Goal: Information Seeking & Learning: Learn about a topic

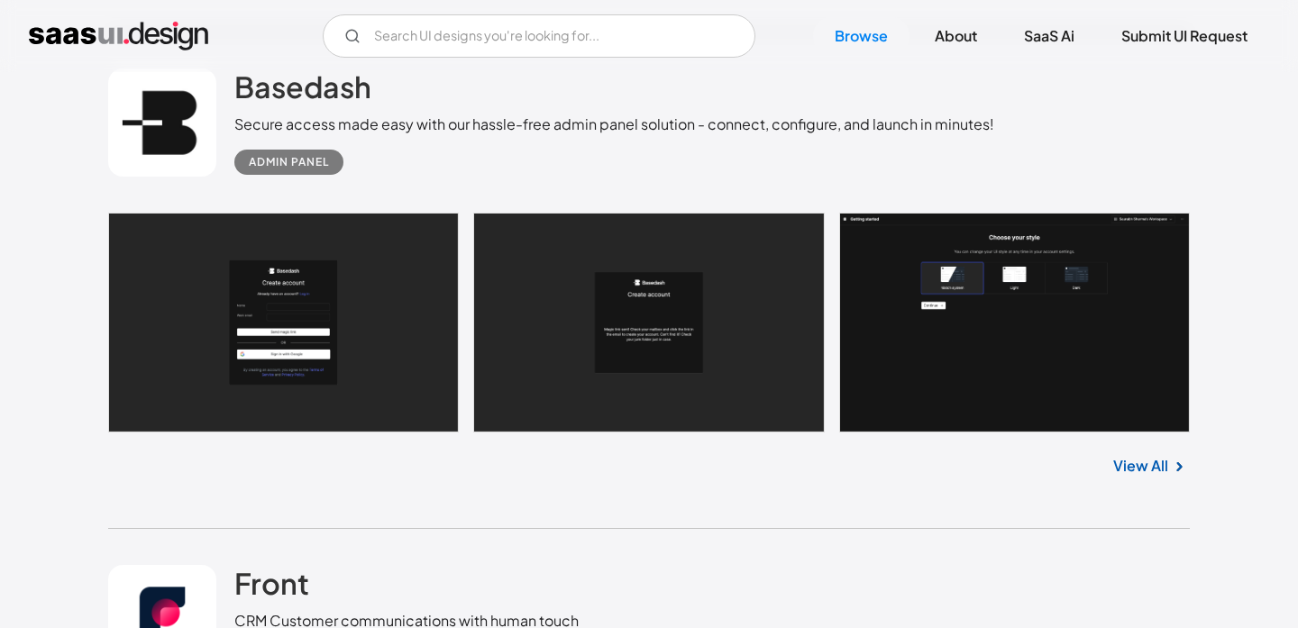
scroll to position [895, 0]
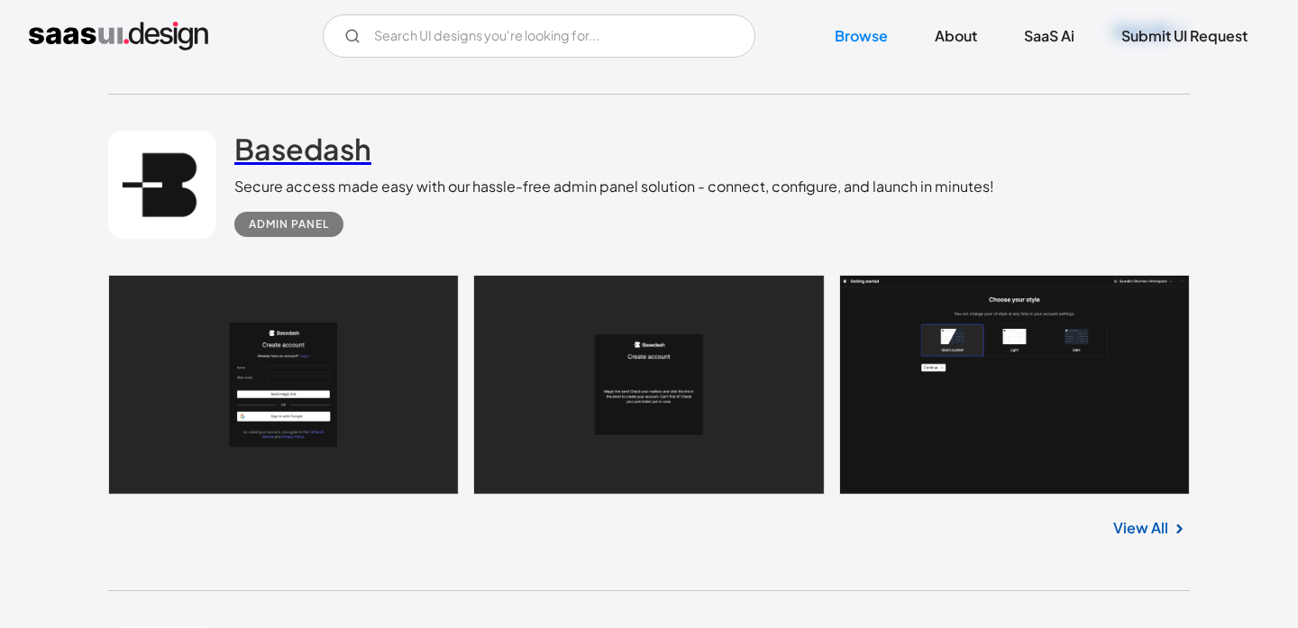
click at [285, 142] on h2 "Basedash" at bounding box center [302, 149] width 137 height 36
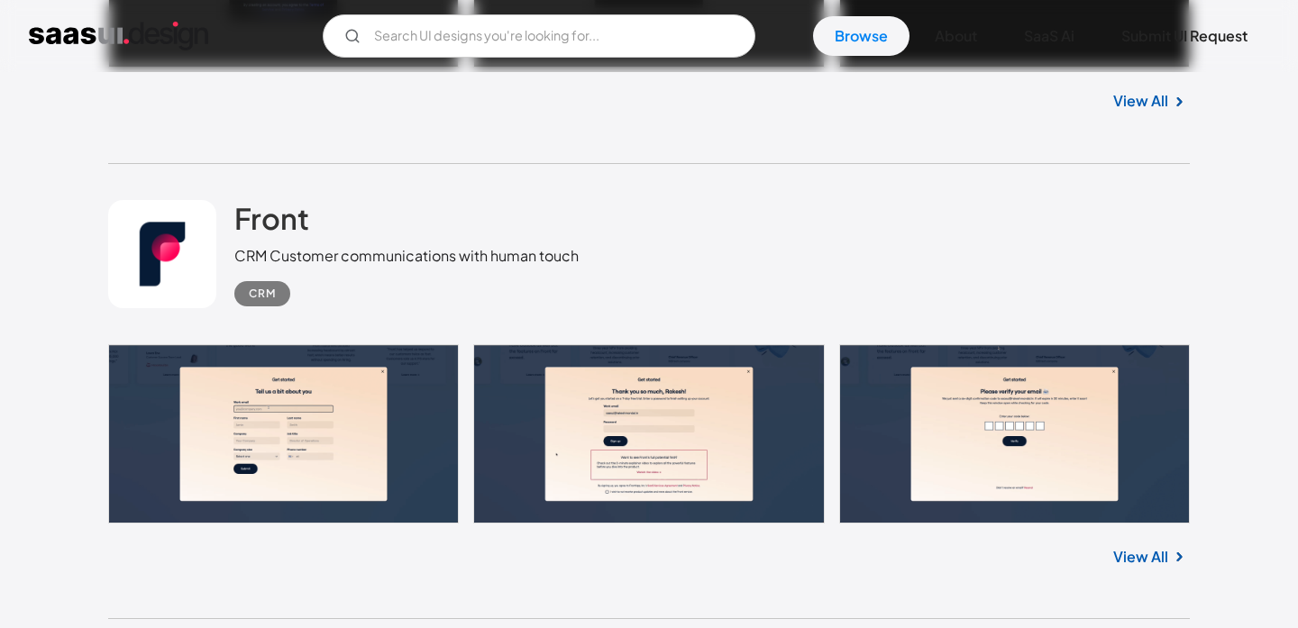
scroll to position [1330, 0]
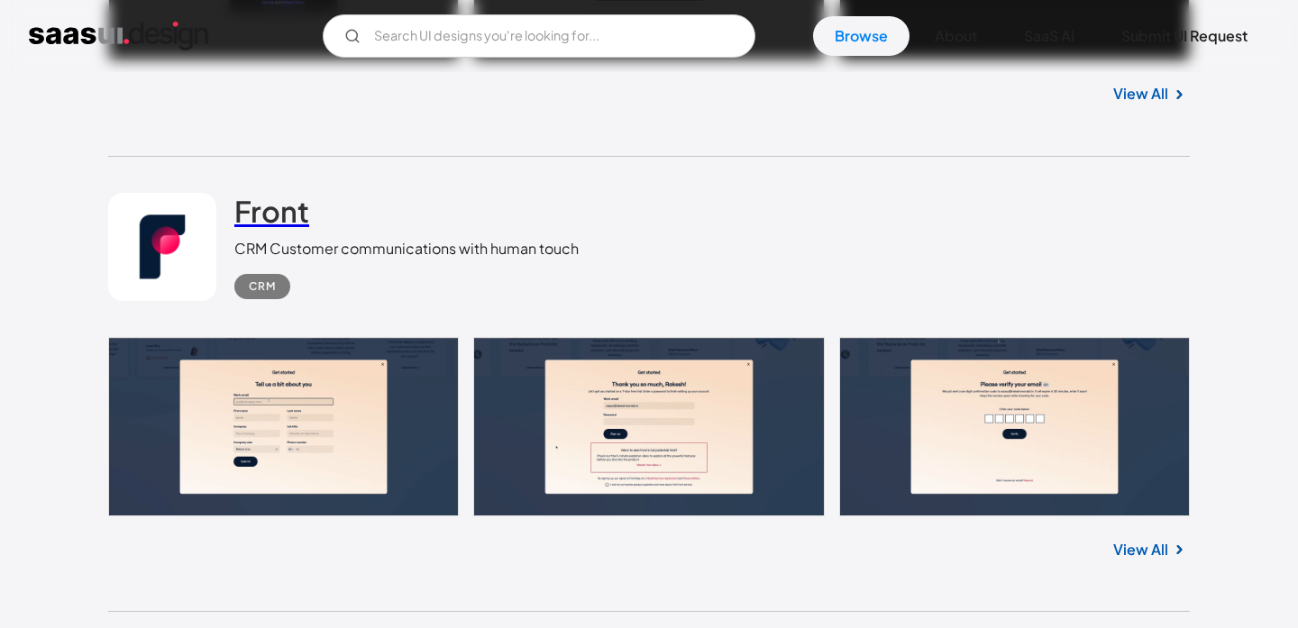
click at [262, 215] on h2 "Front" at bounding box center [271, 211] width 75 height 36
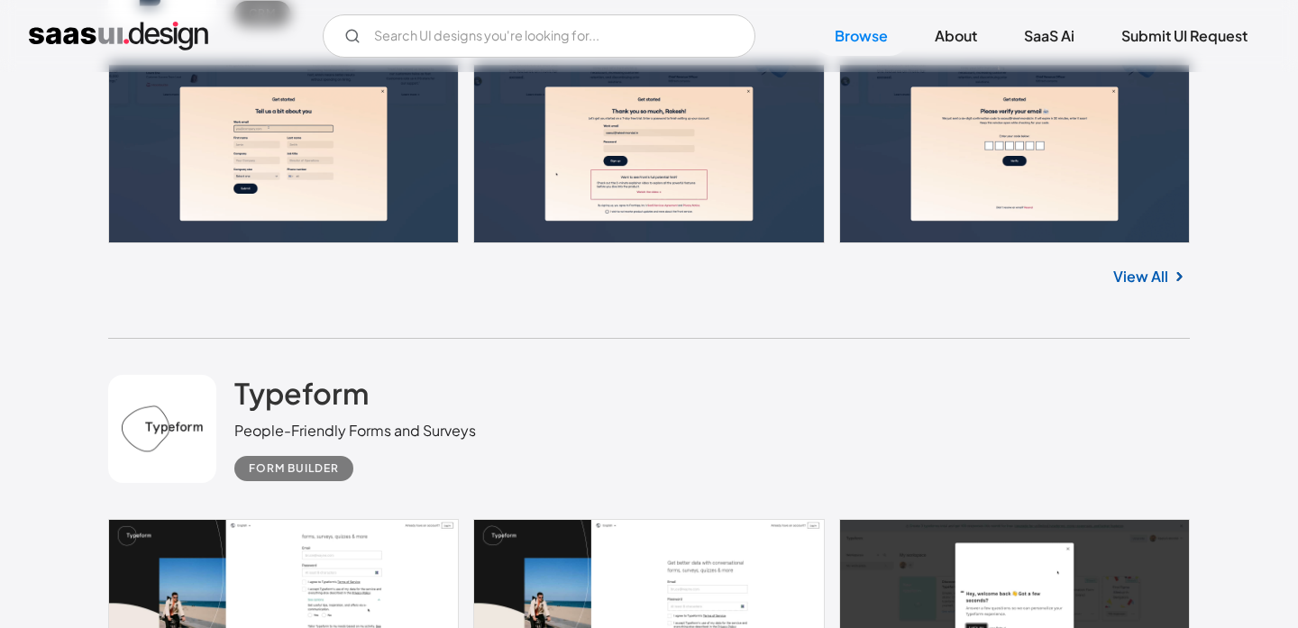
scroll to position [1732, 0]
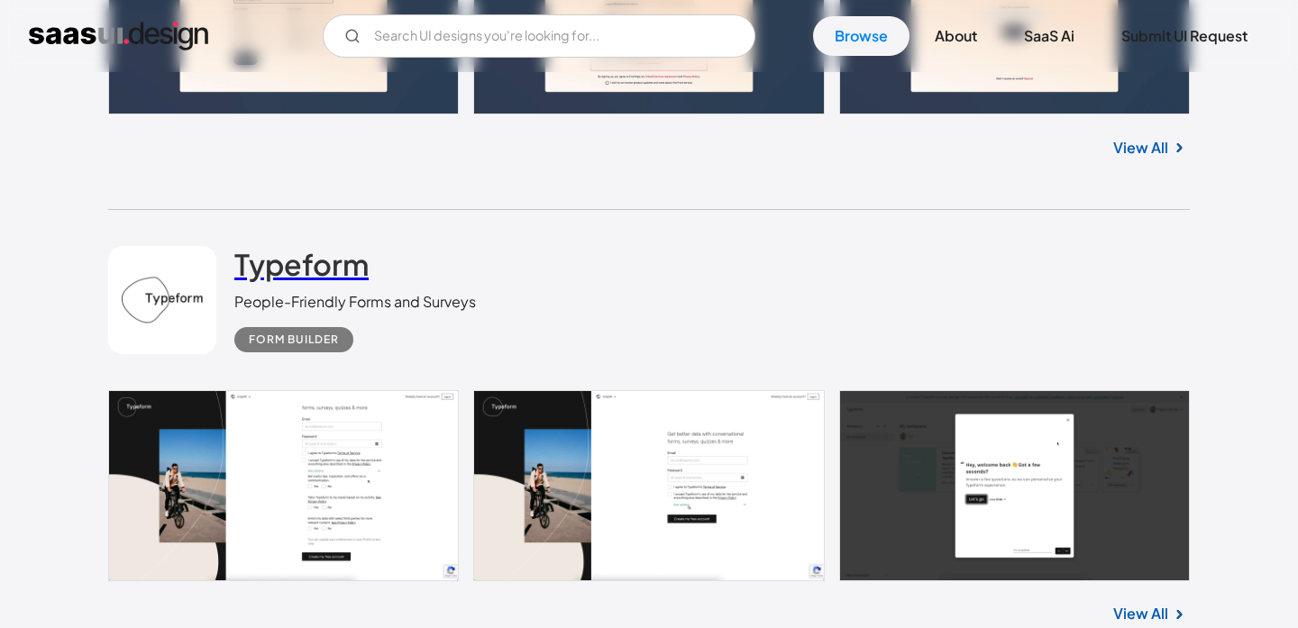
click at [292, 263] on h2 "Typeform" at bounding box center [301, 264] width 134 height 36
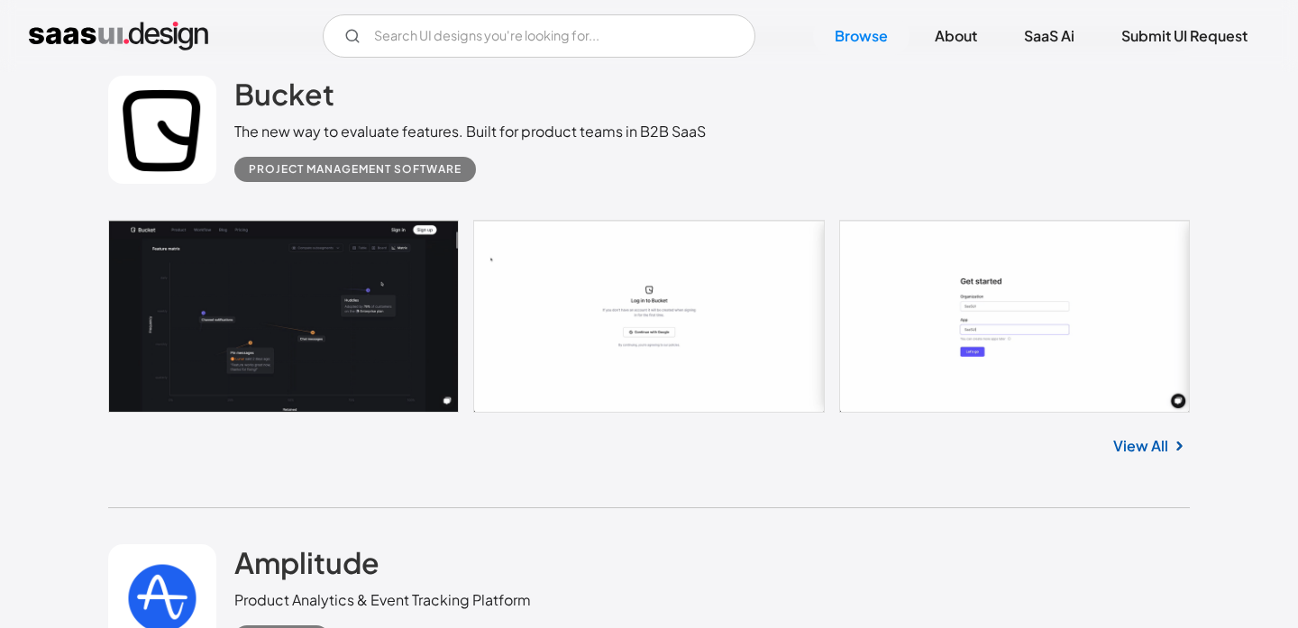
scroll to position [3276, 0]
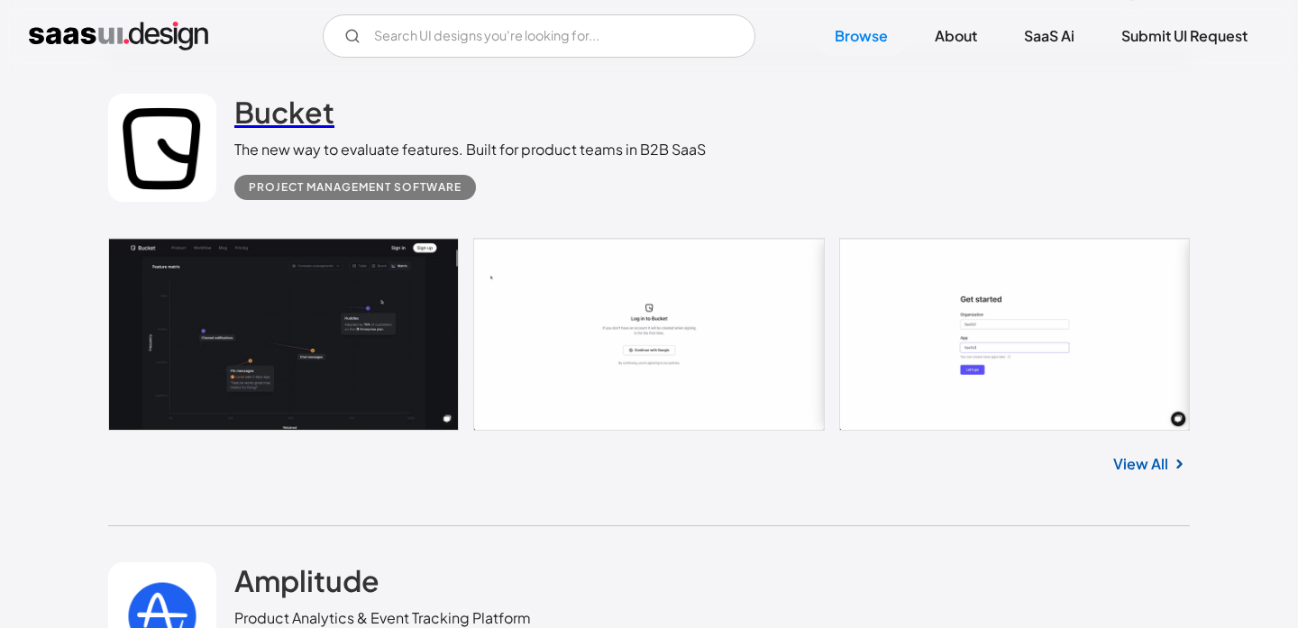
click at [300, 108] on h2 "Bucket" at bounding box center [284, 112] width 100 height 36
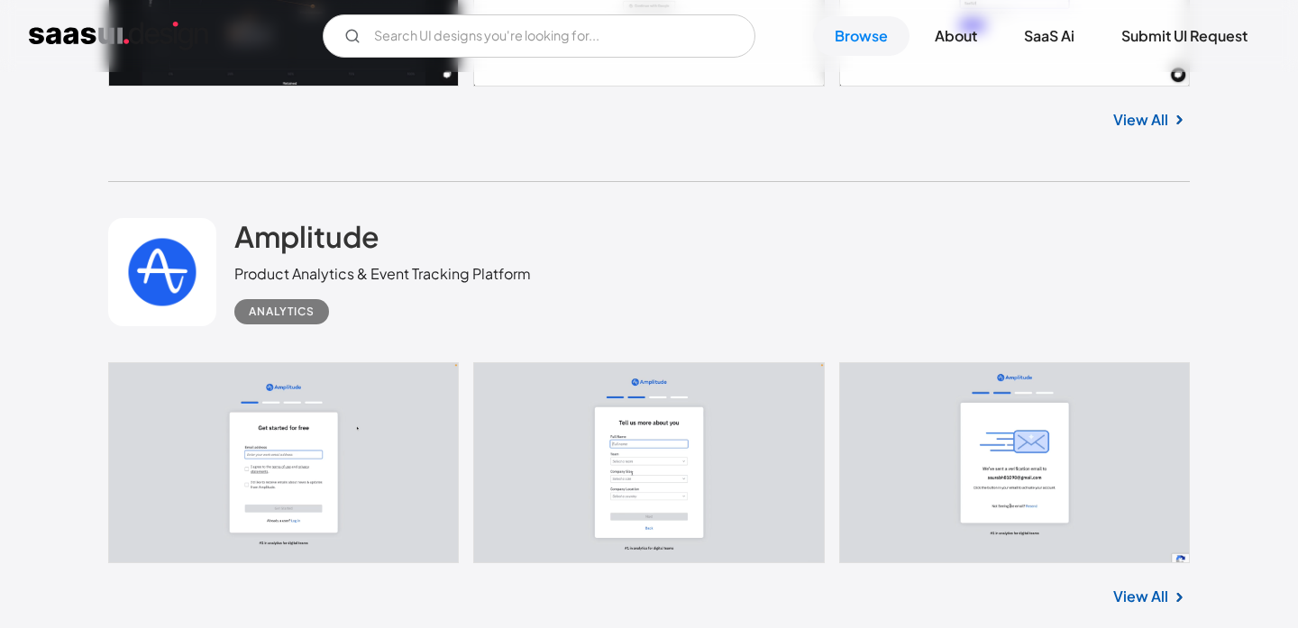
scroll to position [3689, 0]
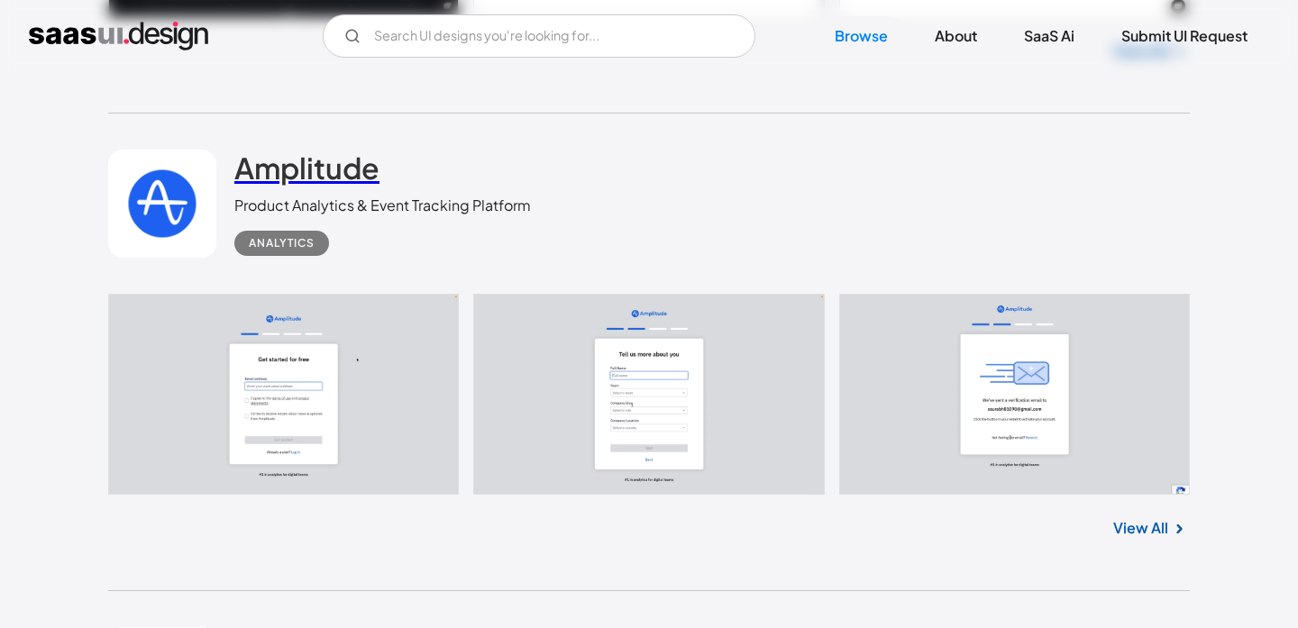
click at [307, 167] on h2 "Amplitude" at bounding box center [306, 168] width 145 height 36
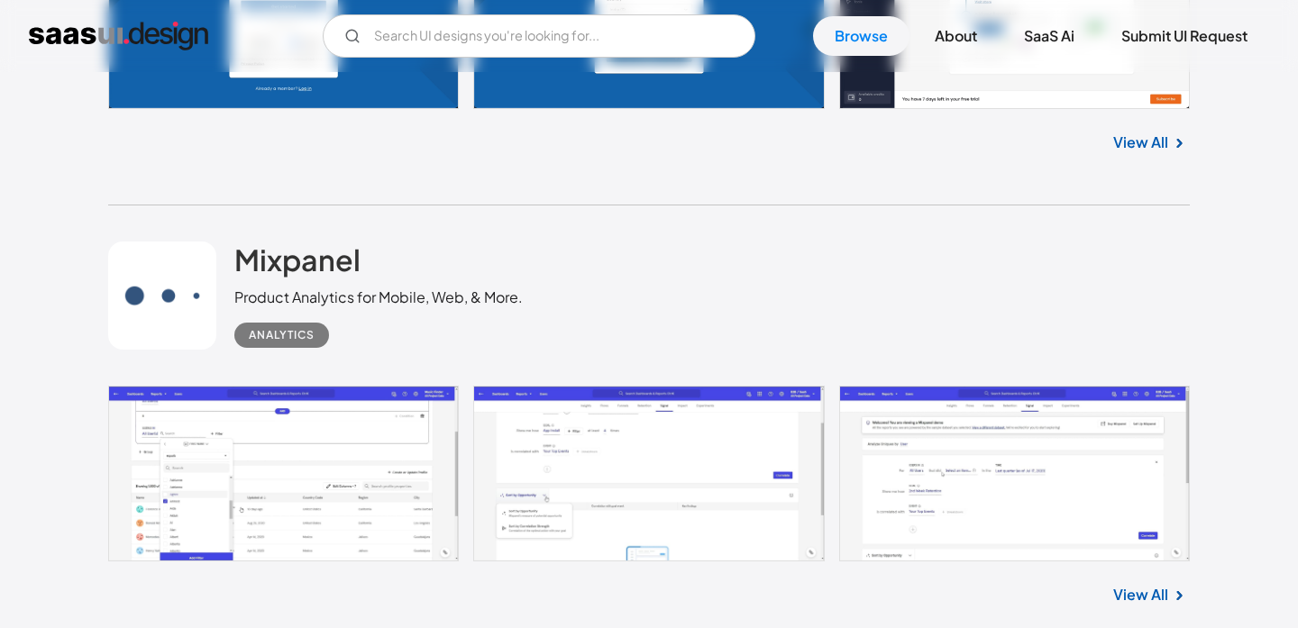
scroll to position [4609, 0]
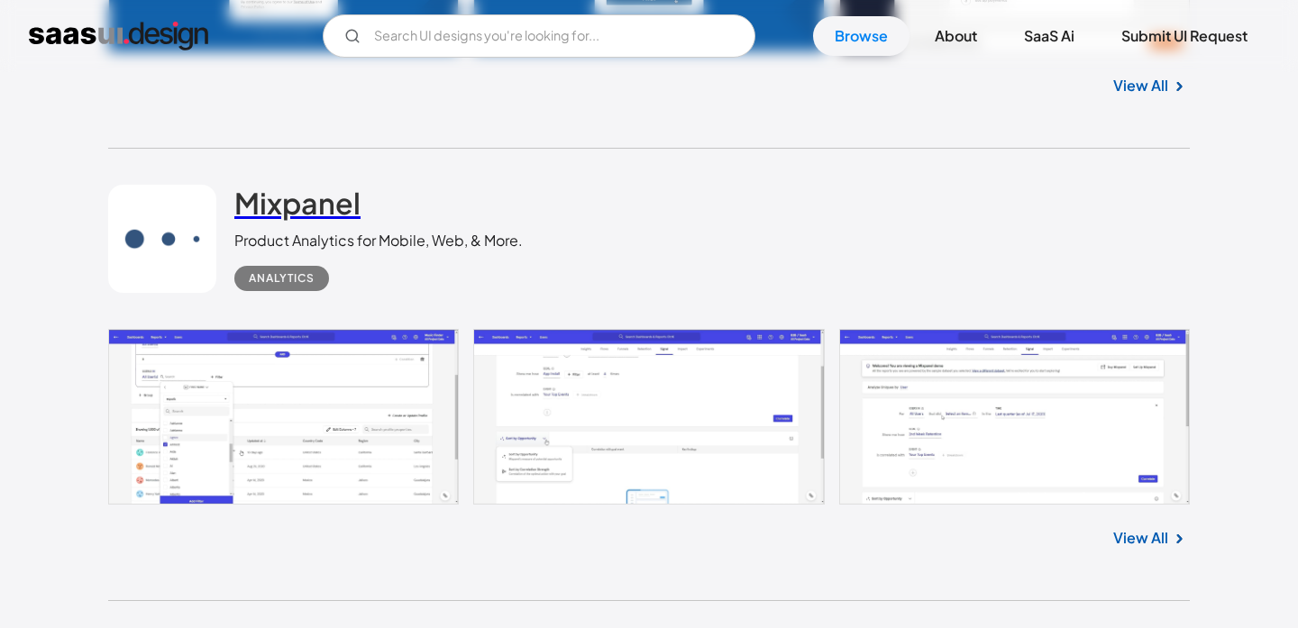
click at [320, 204] on h2 "Mixpanel" at bounding box center [297, 203] width 126 height 36
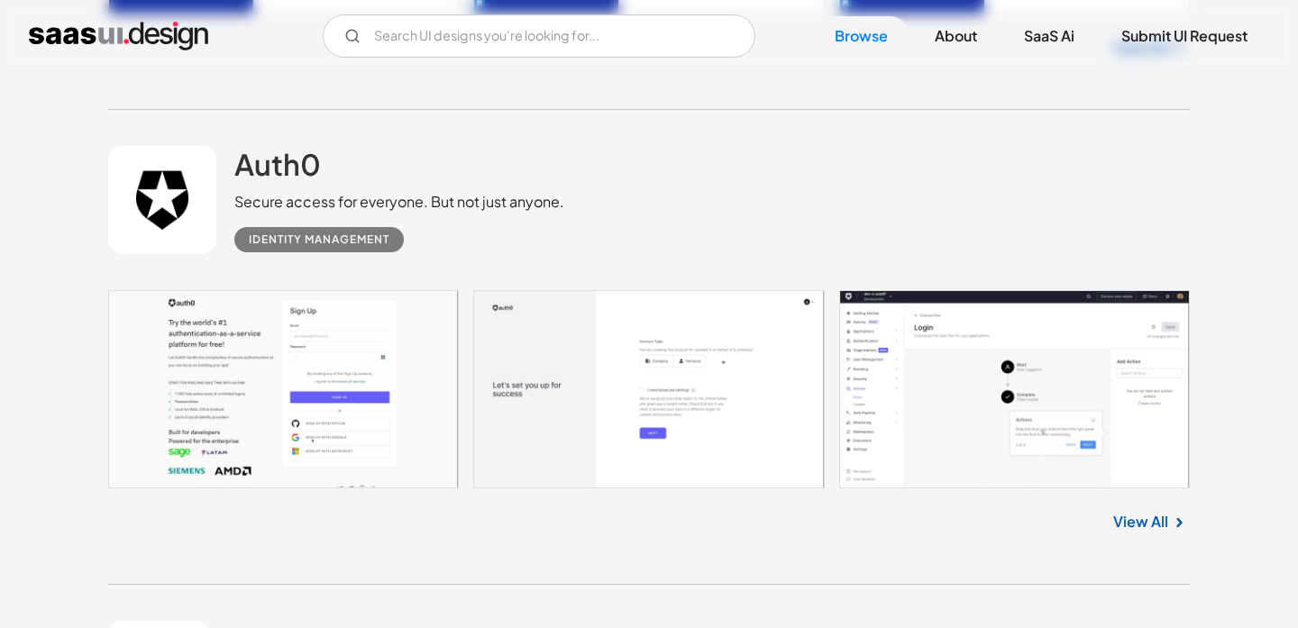
scroll to position [5582, 0]
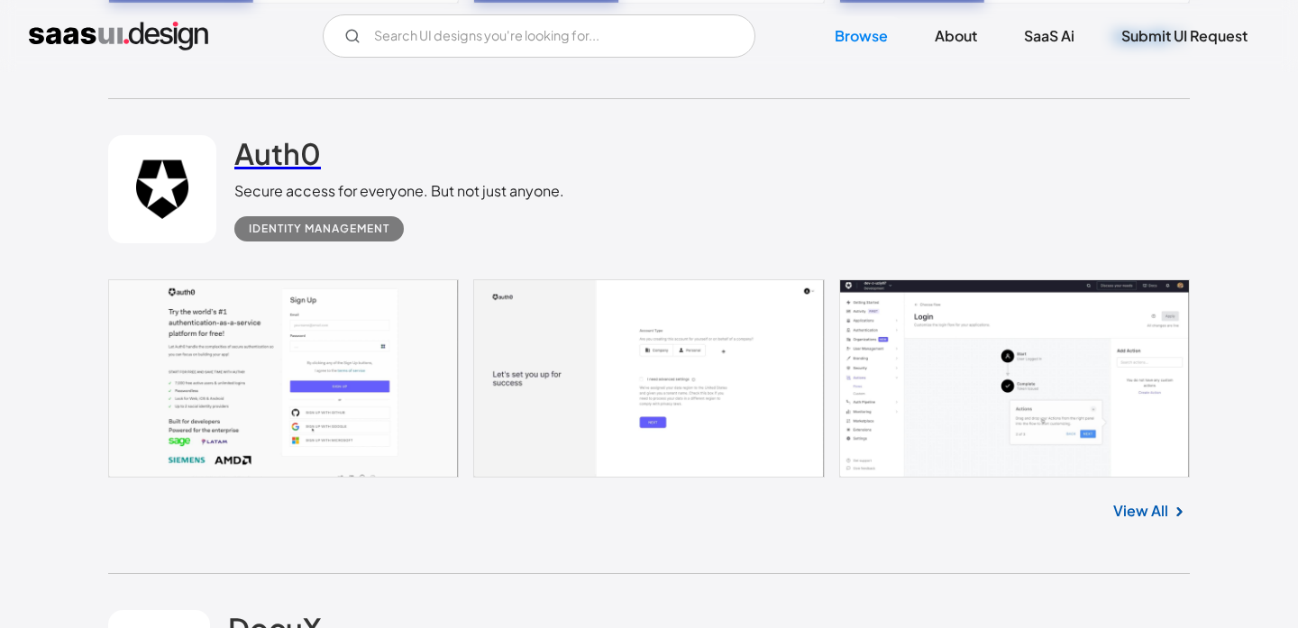
click at [289, 157] on h2 "Auth0" at bounding box center [277, 153] width 87 height 36
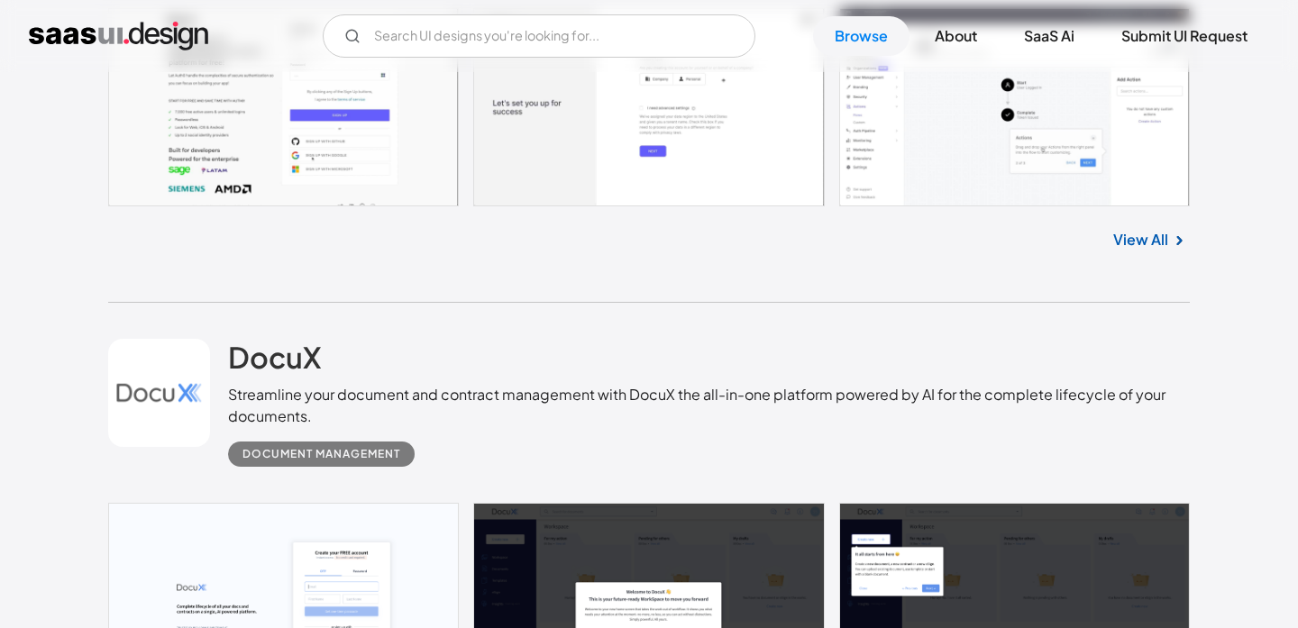
scroll to position [6010, 0]
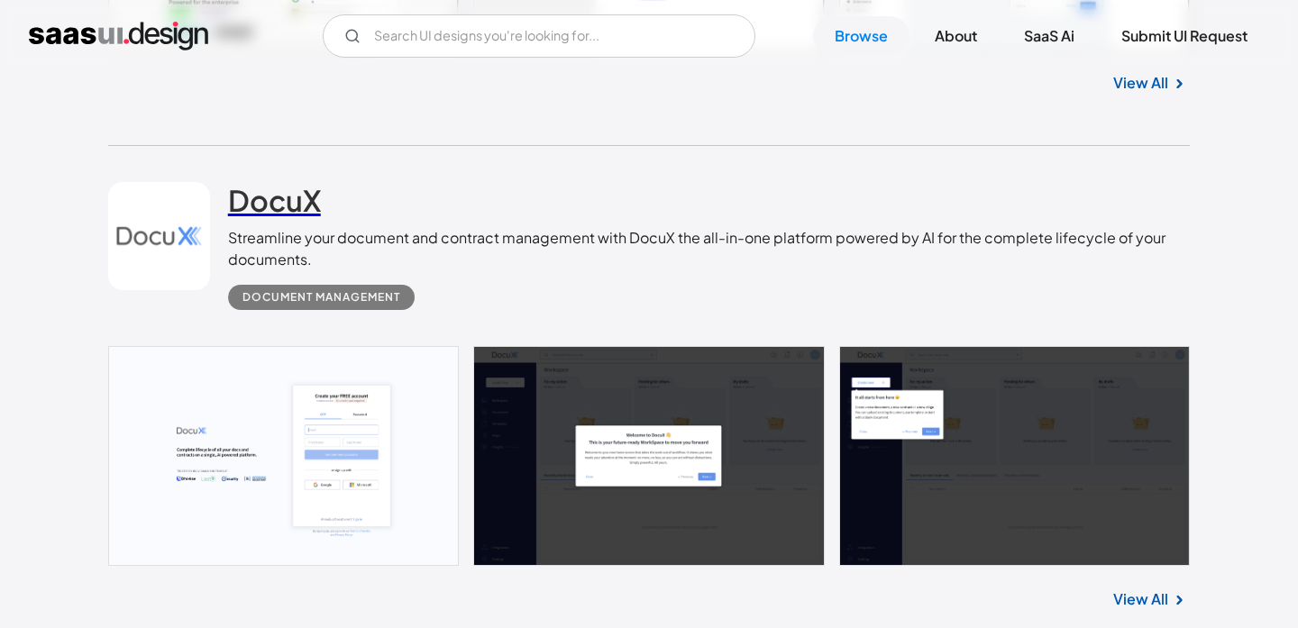
click at [285, 216] on h2 "DocuX" at bounding box center [274, 200] width 93 height 36
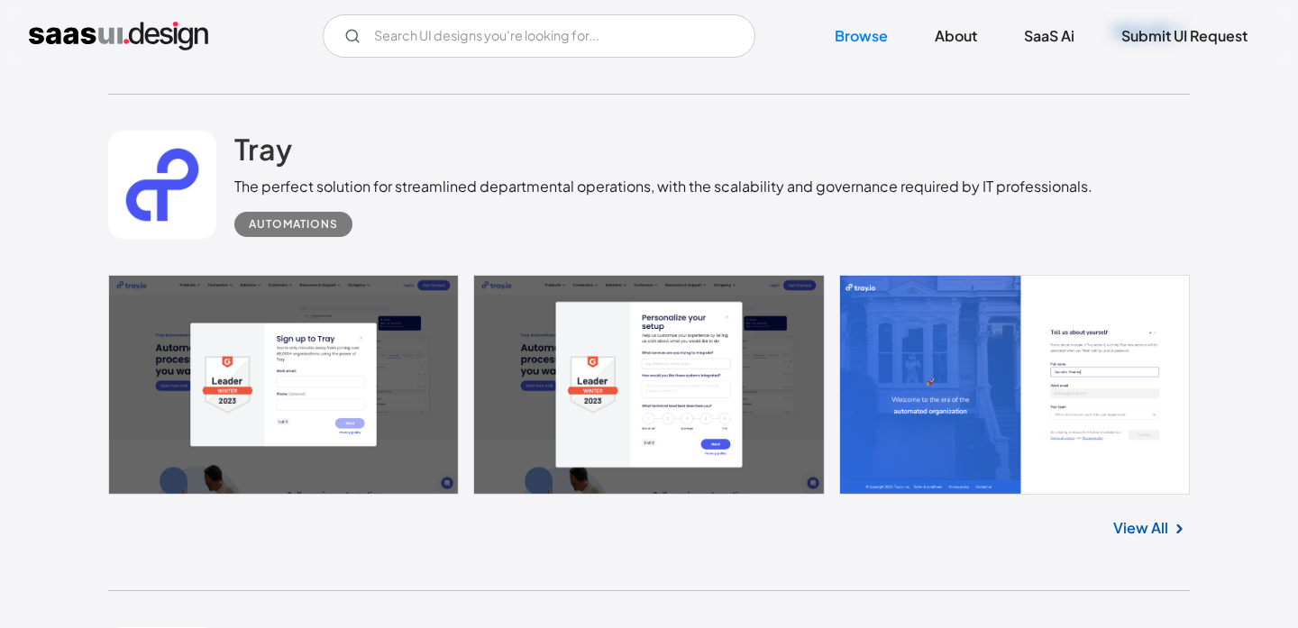
scroll to position [7041, 0]
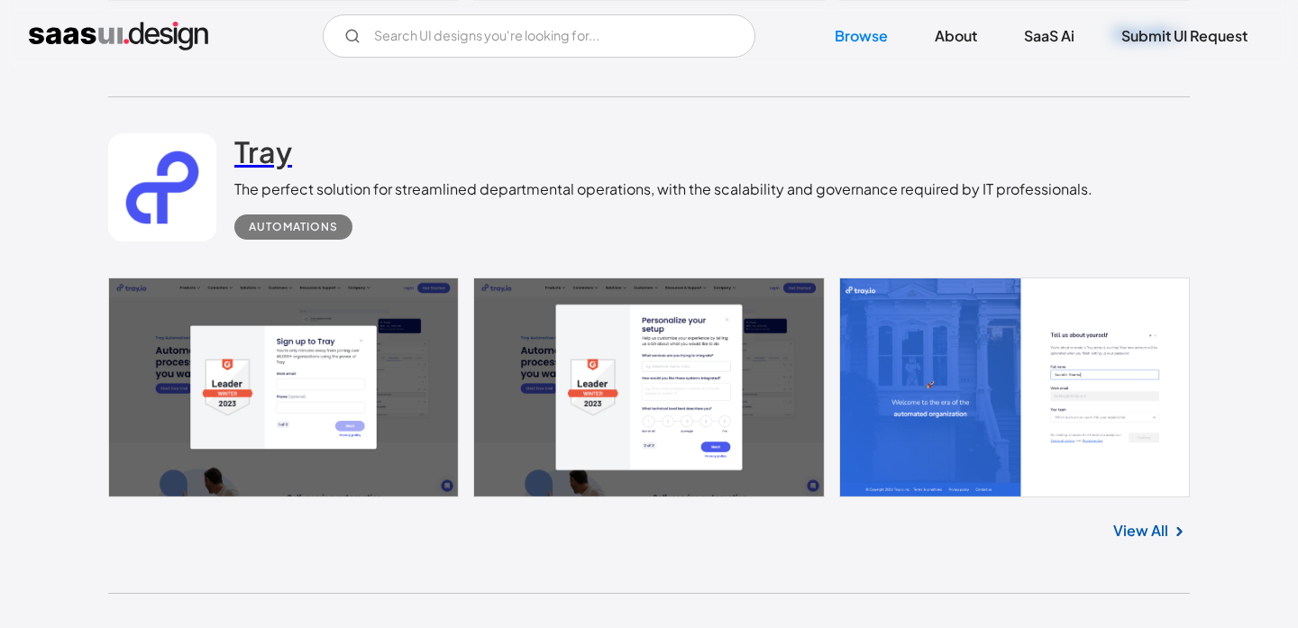
click at [272, 153] on h2 "Tray" at bounding box center [263, 151] width 58 height 36
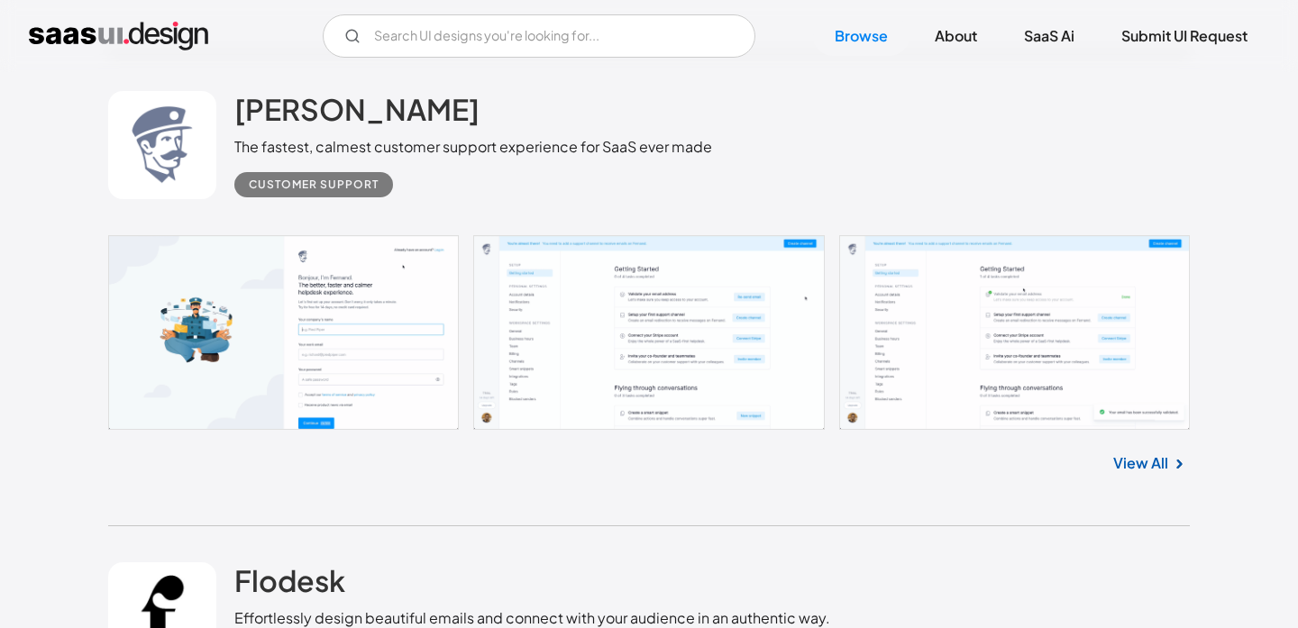
scroll to position [7573, 0]
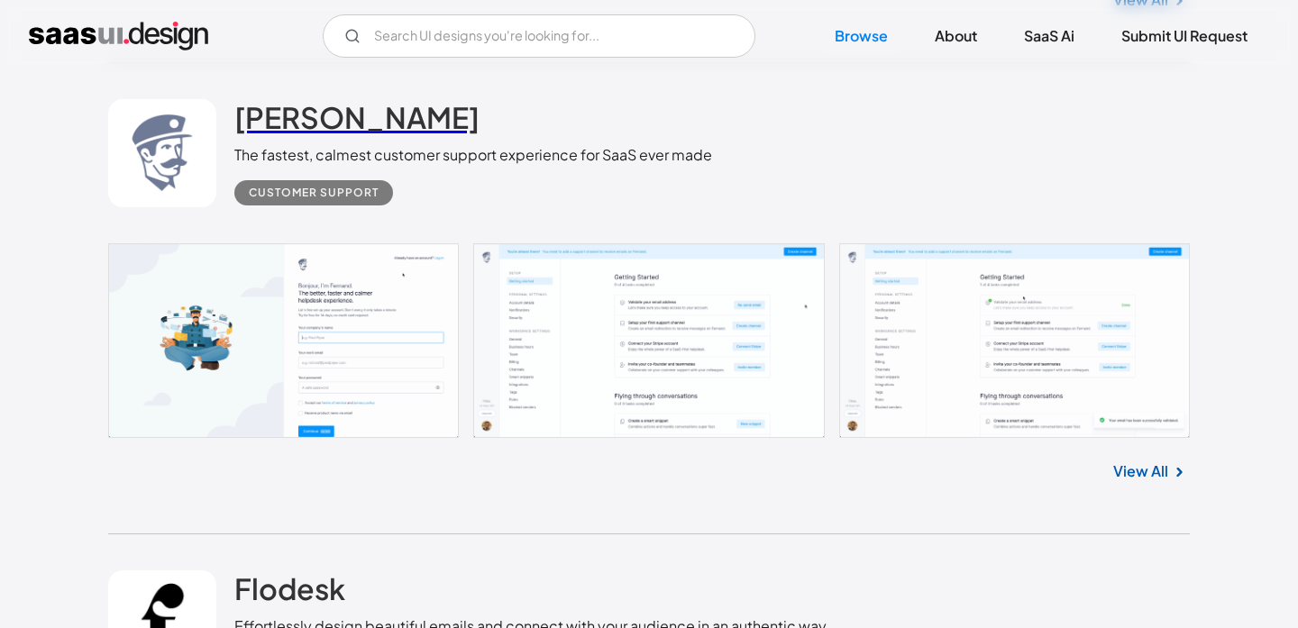
click at [319, 128] on h2 "[PERSON_NAME]" at bounding box center [356, 117] width 245 height 36
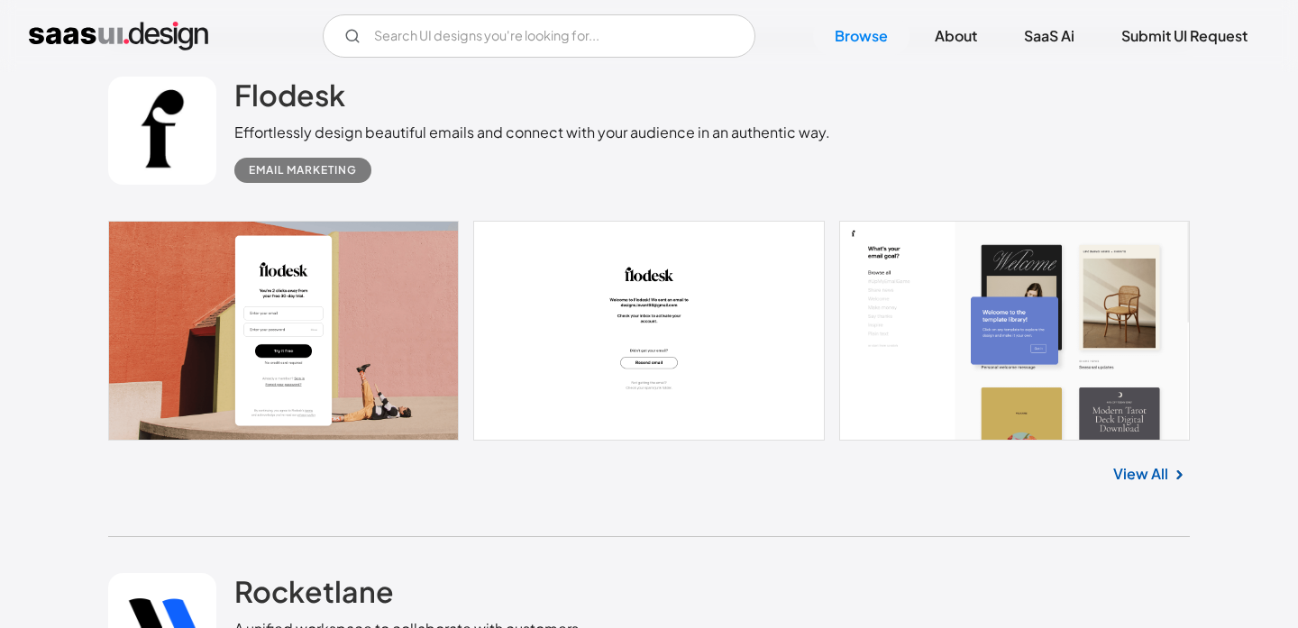
scroll to position [8041, 0]
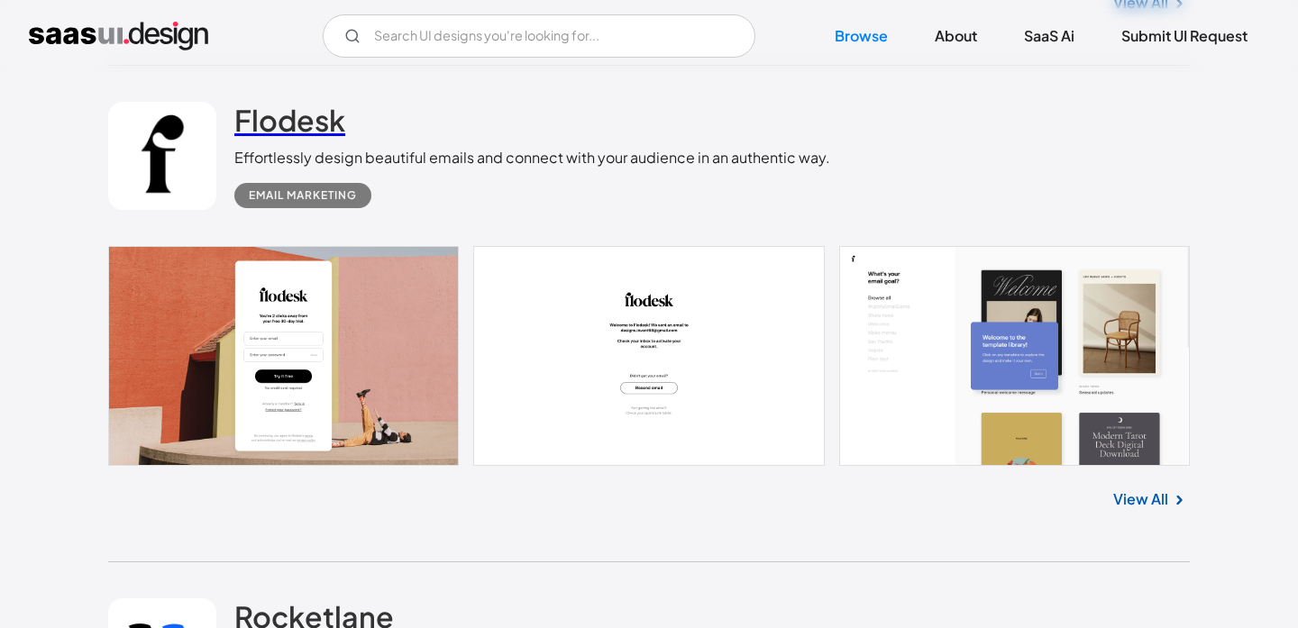
click at [288, 124] on h2 "Flodesk" at bounding box center [289, 120] width 111 height 36
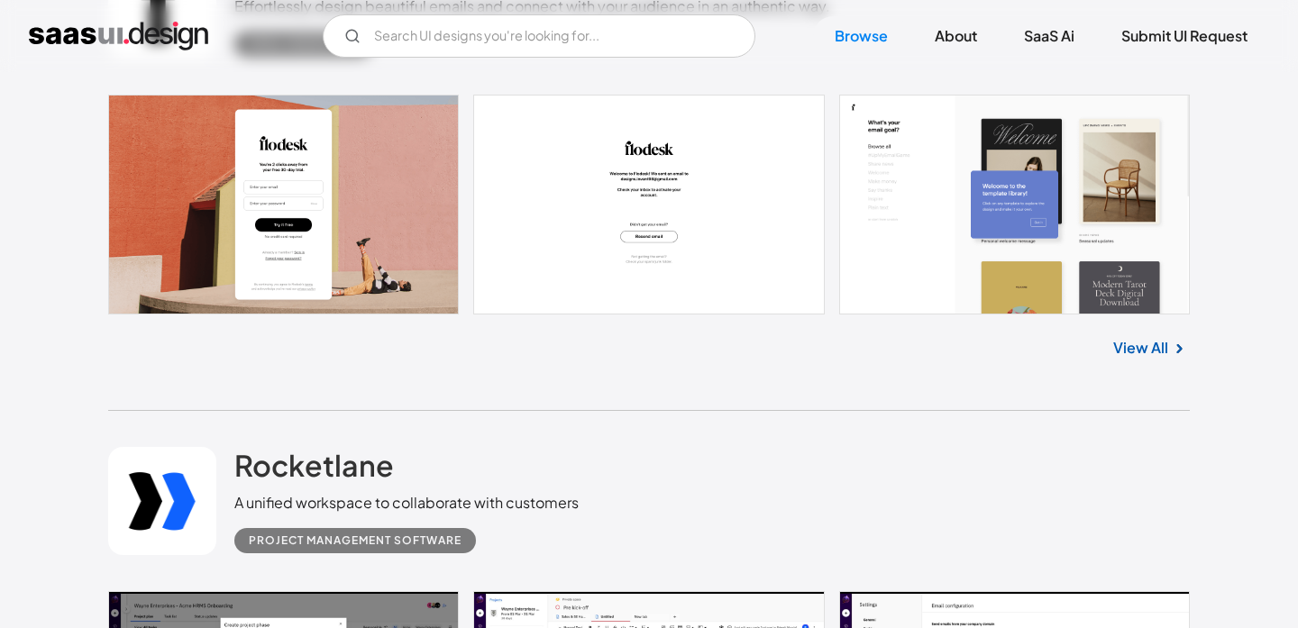
scroll to position [8461, 0]
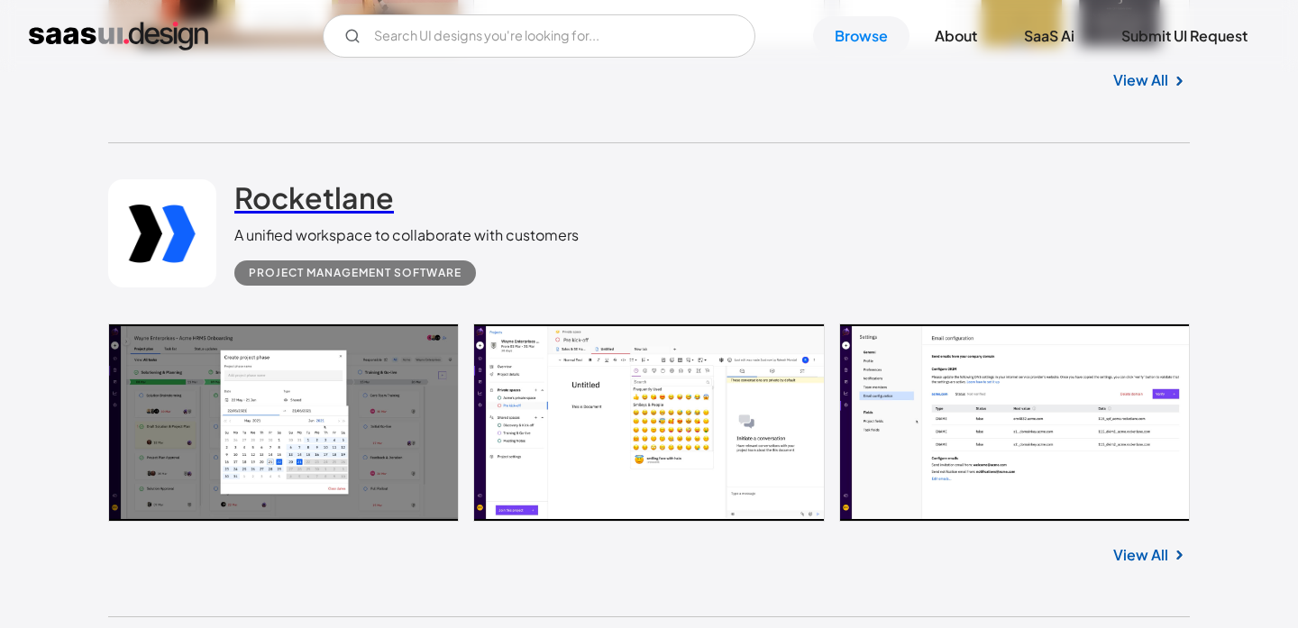
click at [326, 208] on h2 "Rocketlane" at bounding box center [314, 197] width 160 height 36
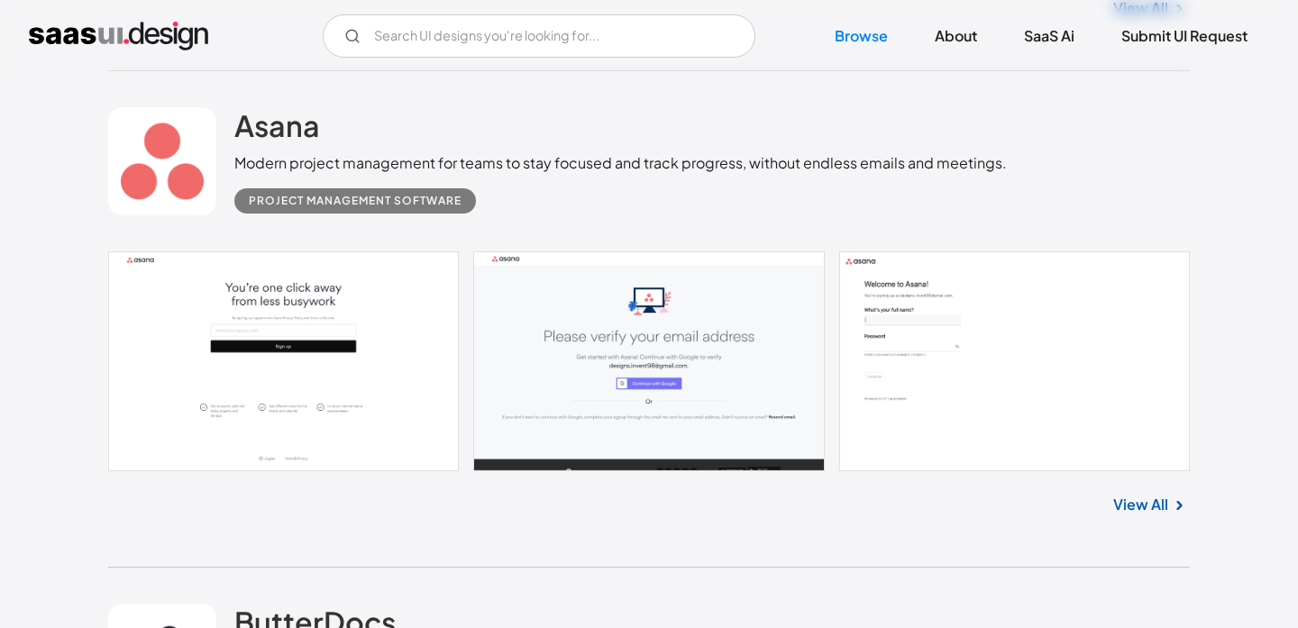
scroll to position [9463, 0]
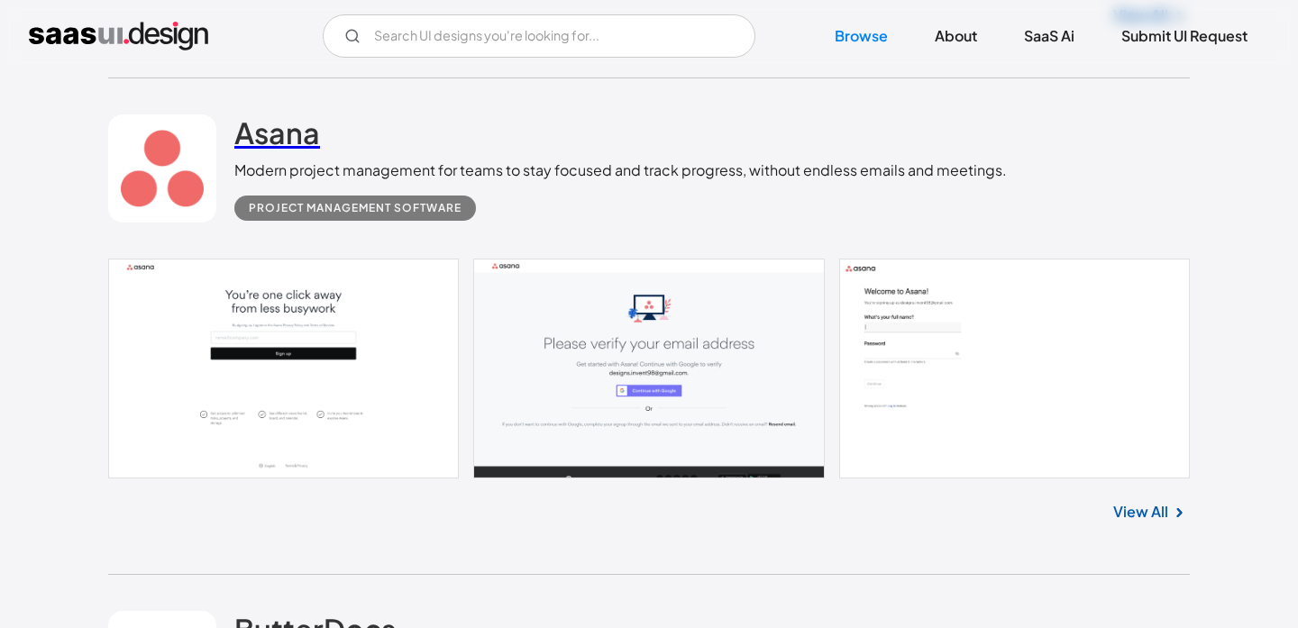
click at [296, 140] on h2 "Asana" at bounding box center [277, 133] width 86 height 36
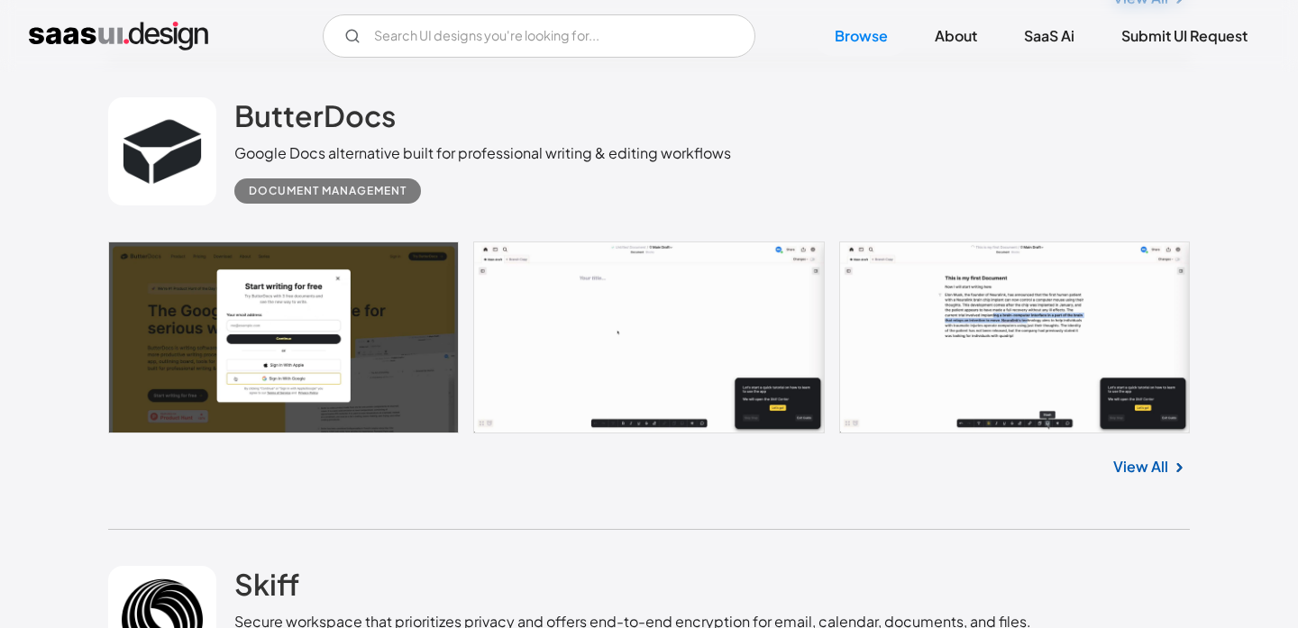
scroll to position [9976, 0]
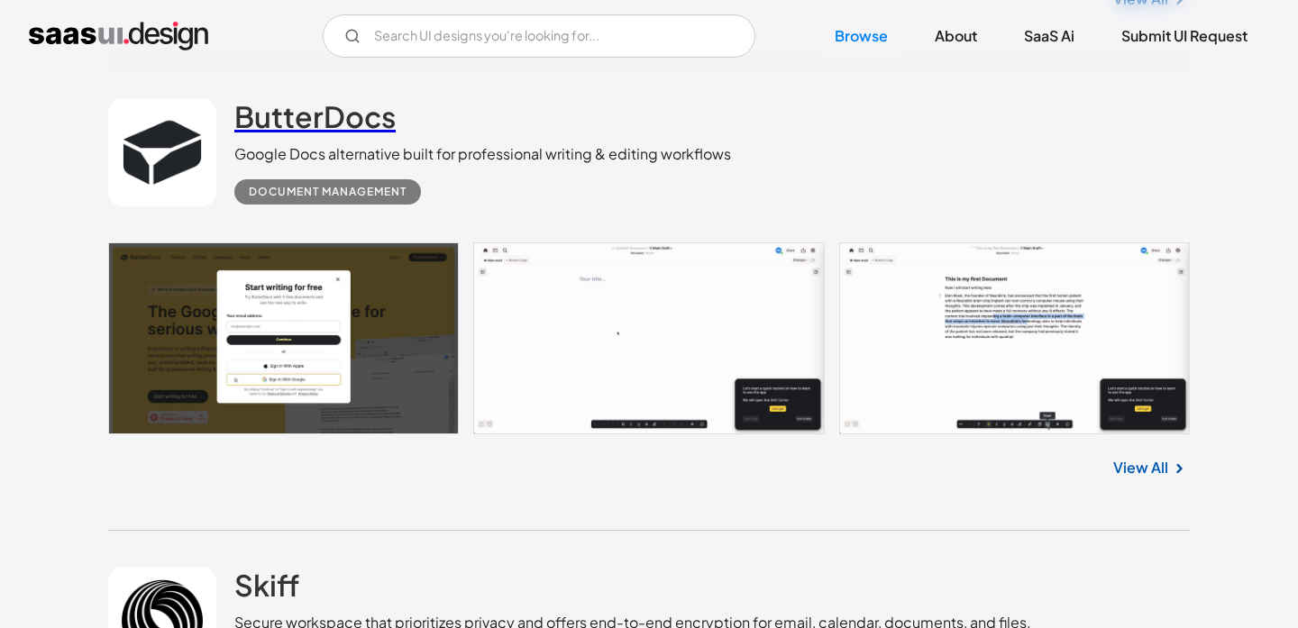
click at [284, 131] on h2 "ButterDocs" at bounding box center [314, 116] width 161 height 36
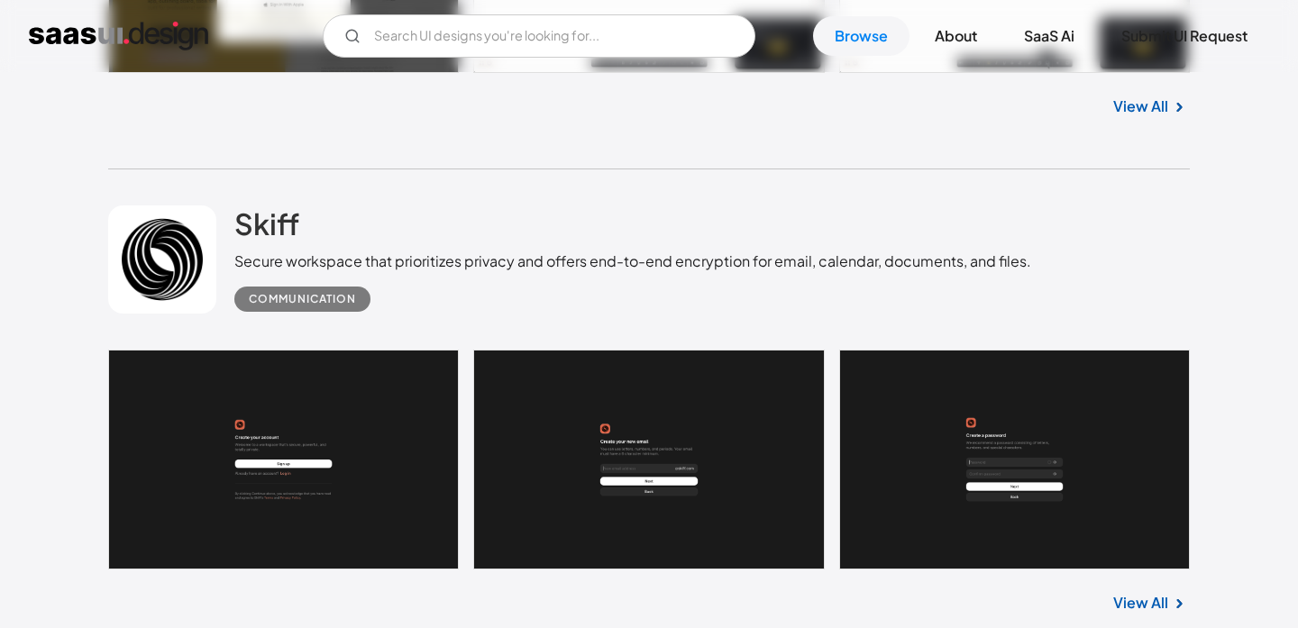
scroll to position [10466, 0]
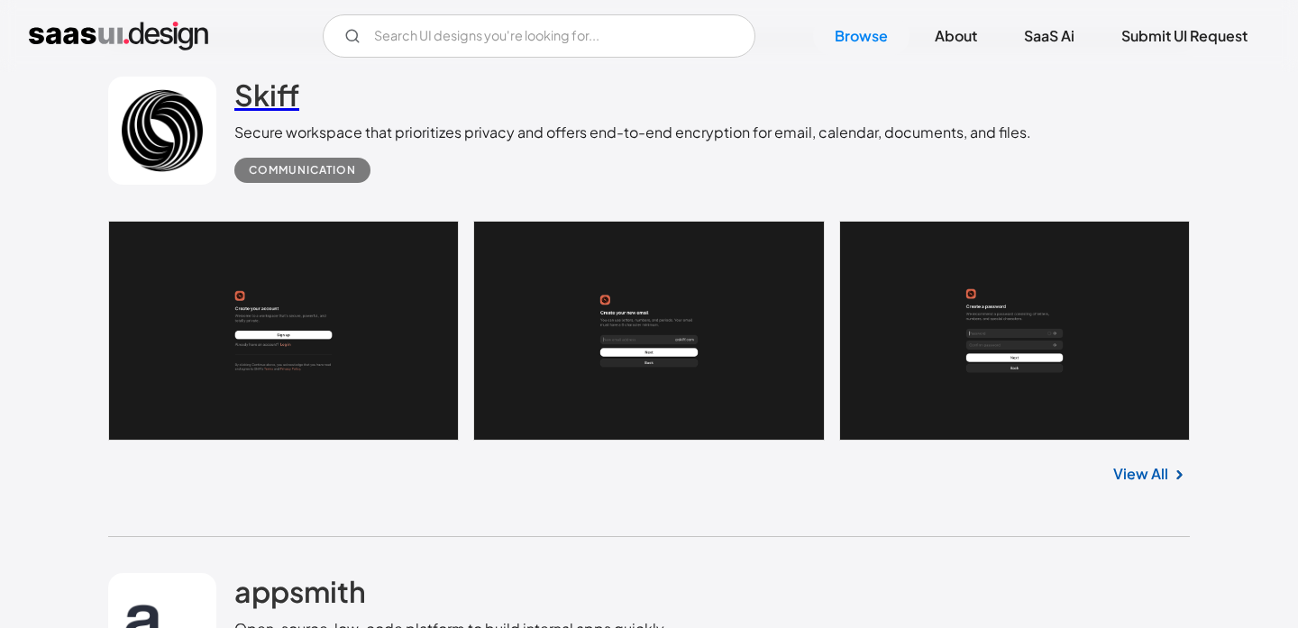
click at [266, 94] on h2 "Skiff" at bounding box center [266, 95] width 65 height 36
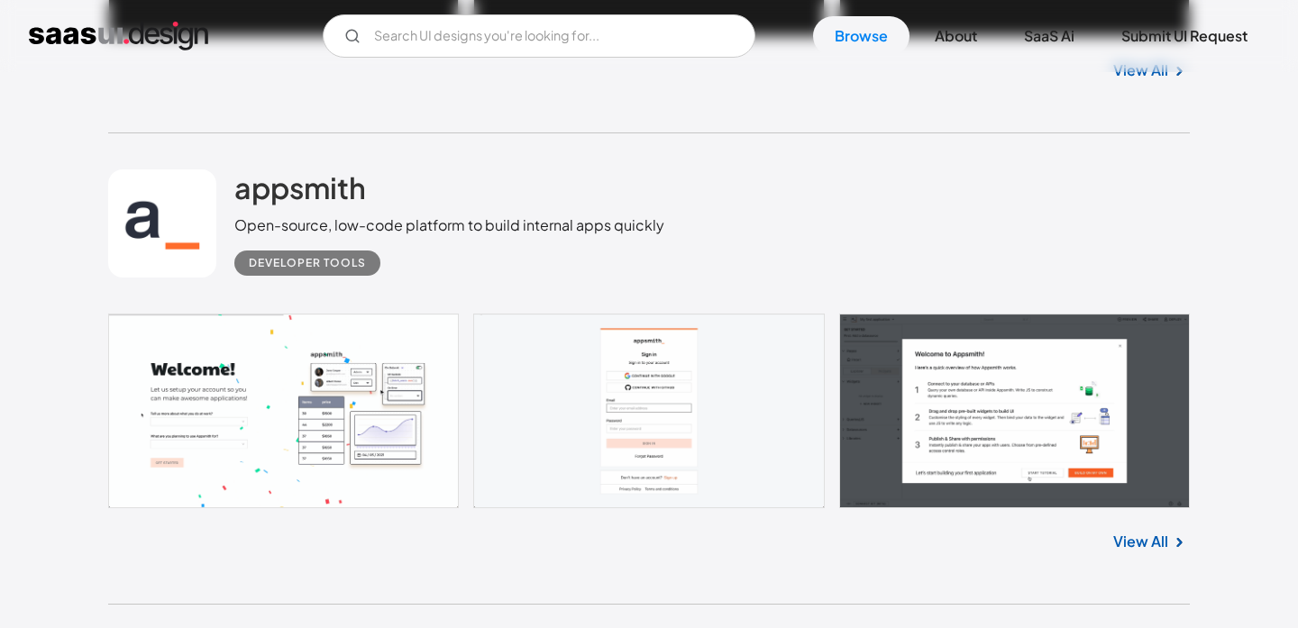
scroll to position [10929, 0]
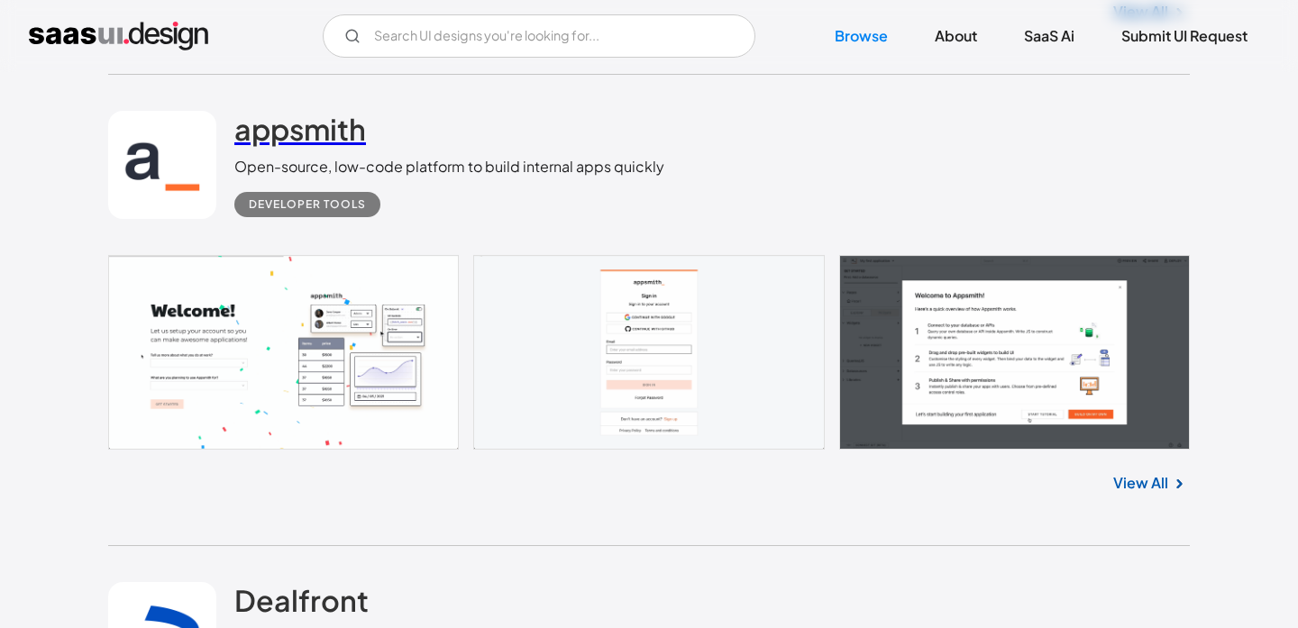
click at [326, 147] on h2 "appsmith" at bounding box center [300, 129] width 132 height 36
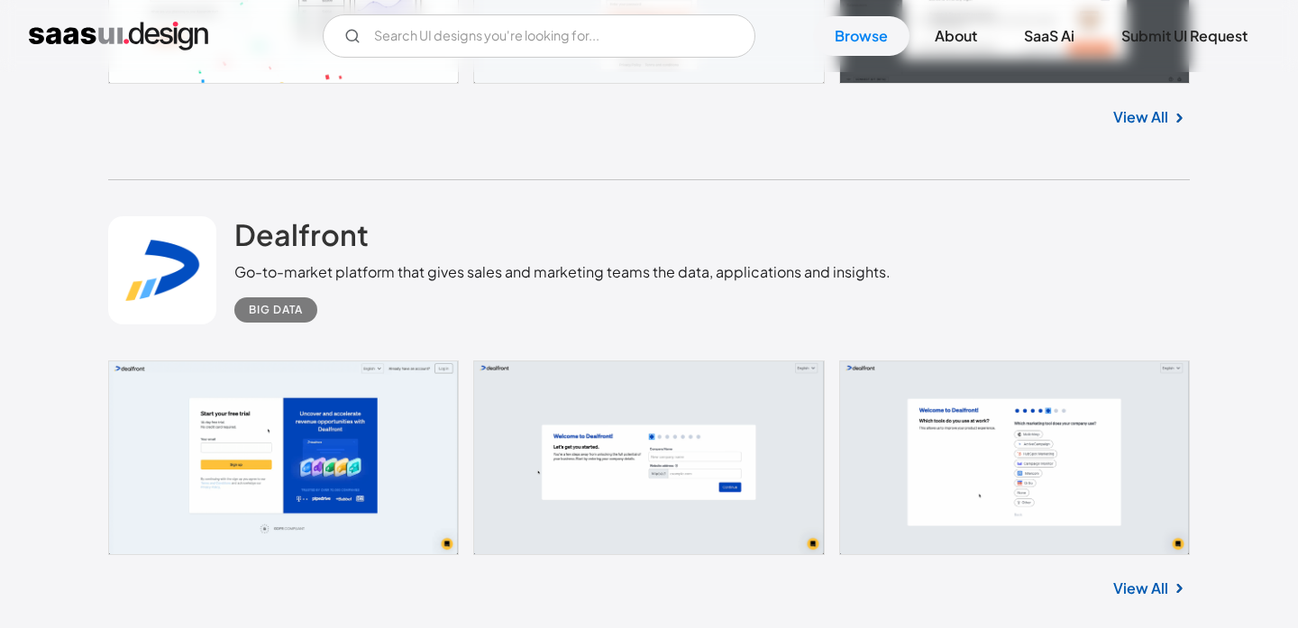
scroll to position [11296, 0]
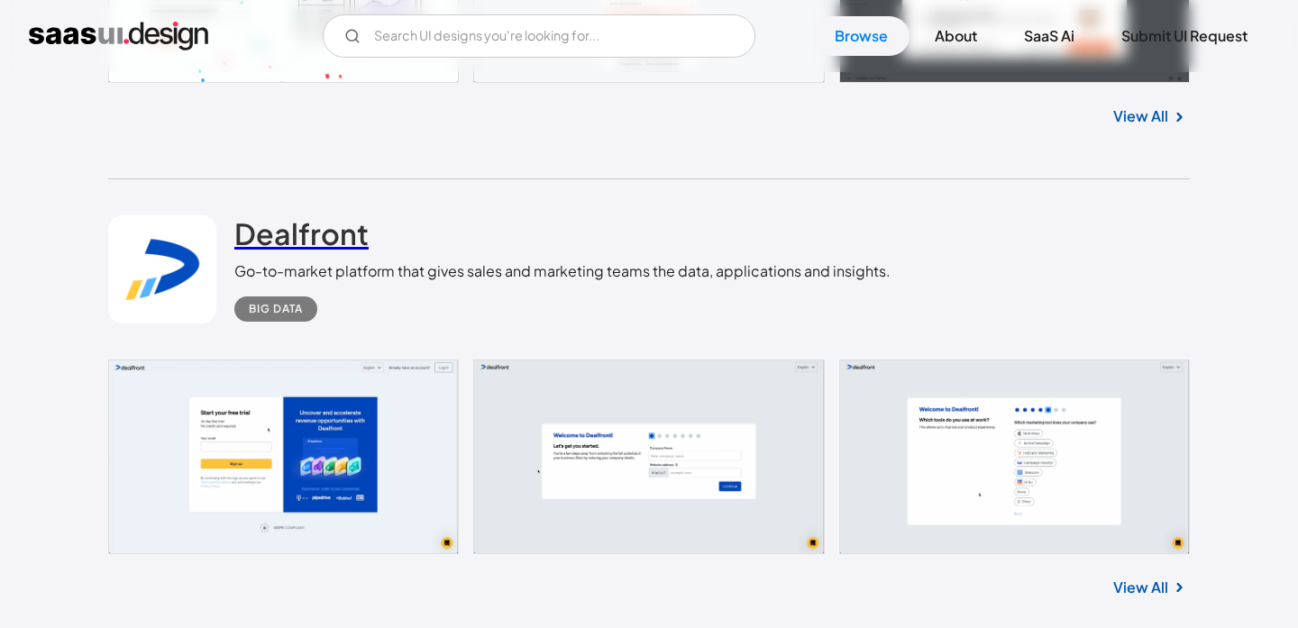
click at [312, 243] on h2 "Dealfront" at bounding box center [301, 234] width 134 height 36
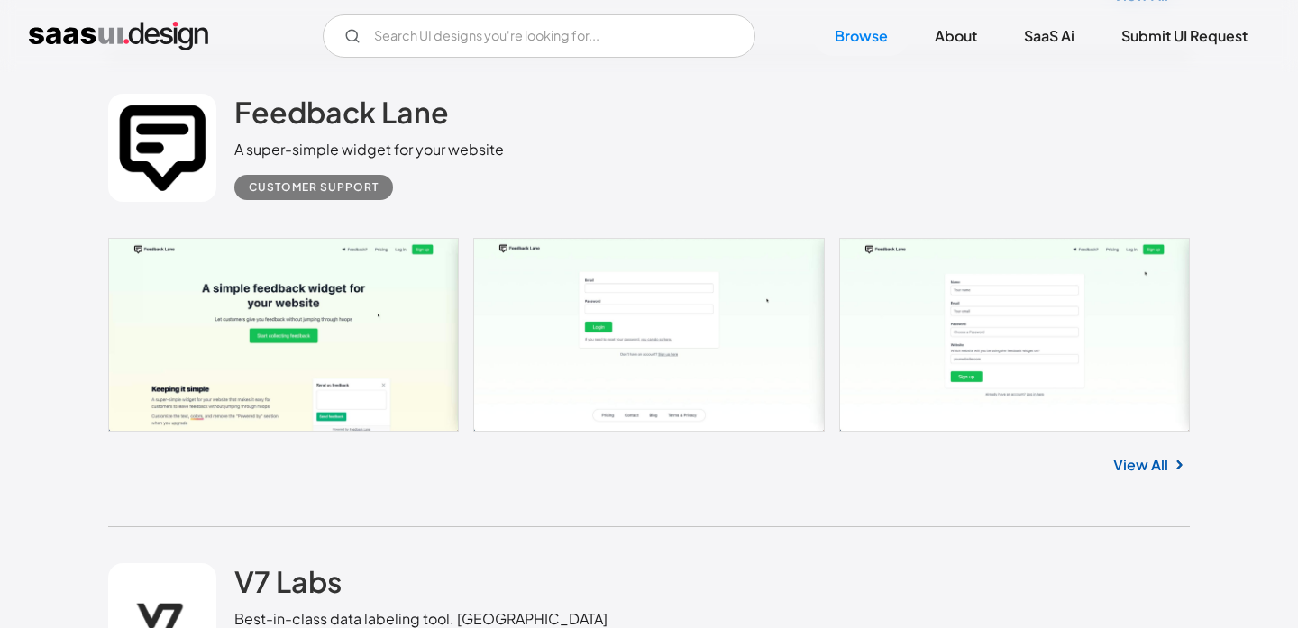
scroll to position [11885, 0]
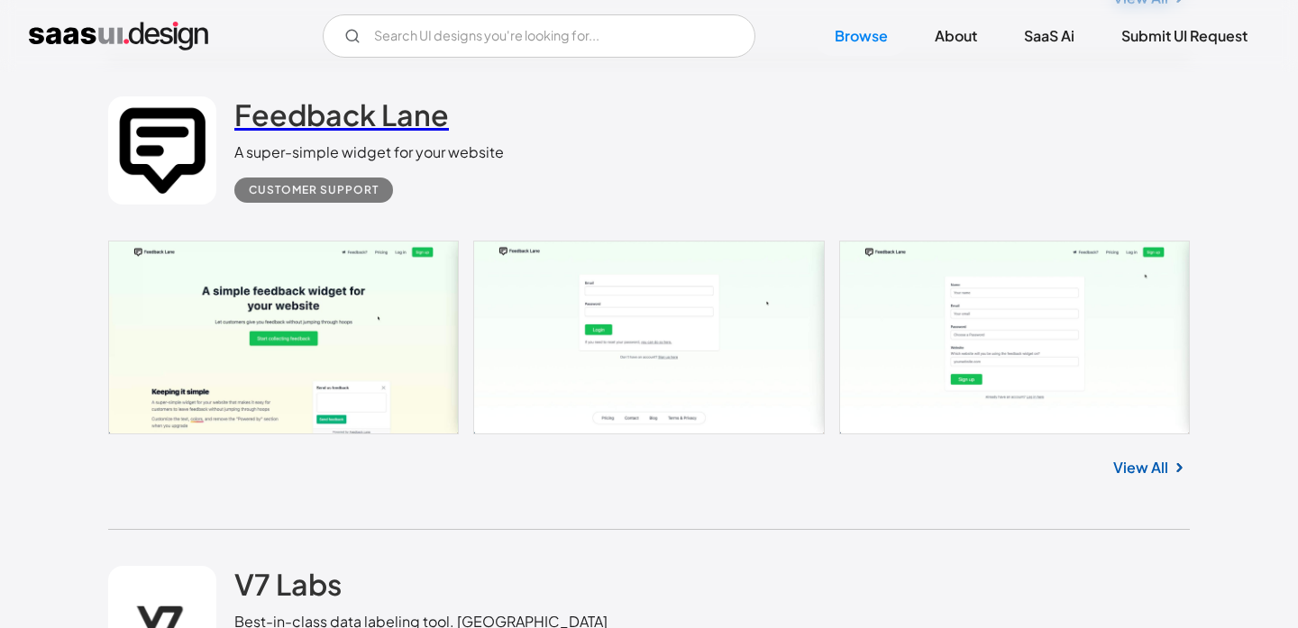
click at [378, 133] on h2 "Feedback Lane" at bounding box center [341, 114] width 215 height 36
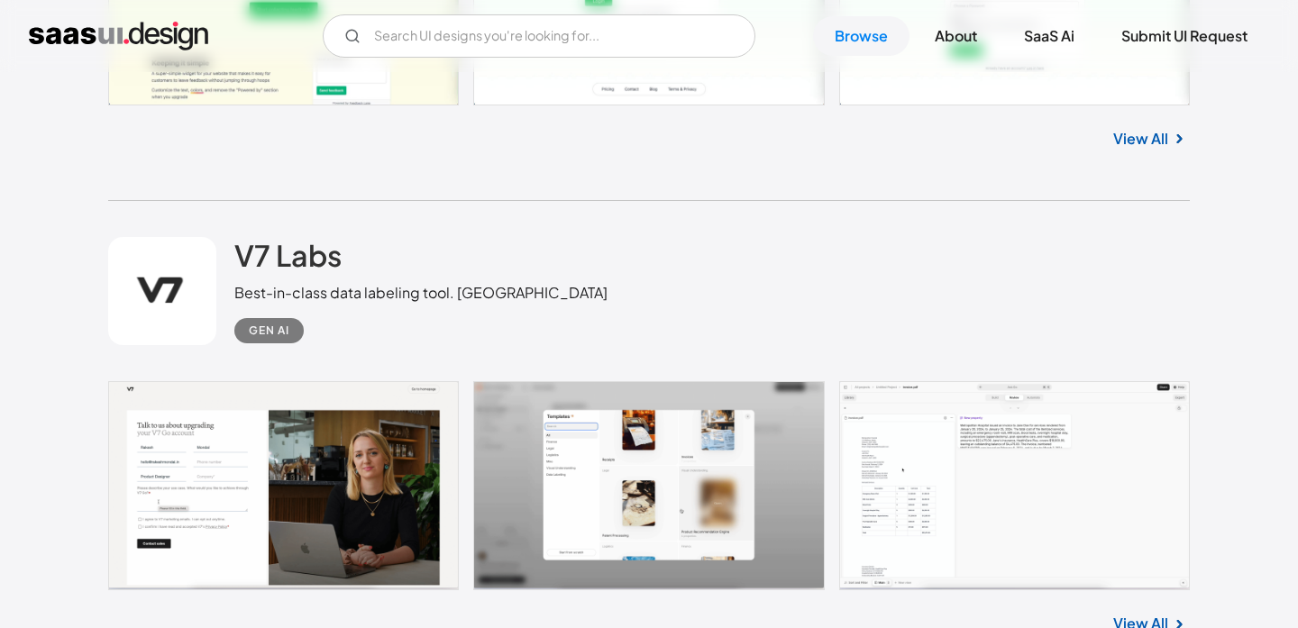
scroll to position [12334, 0]
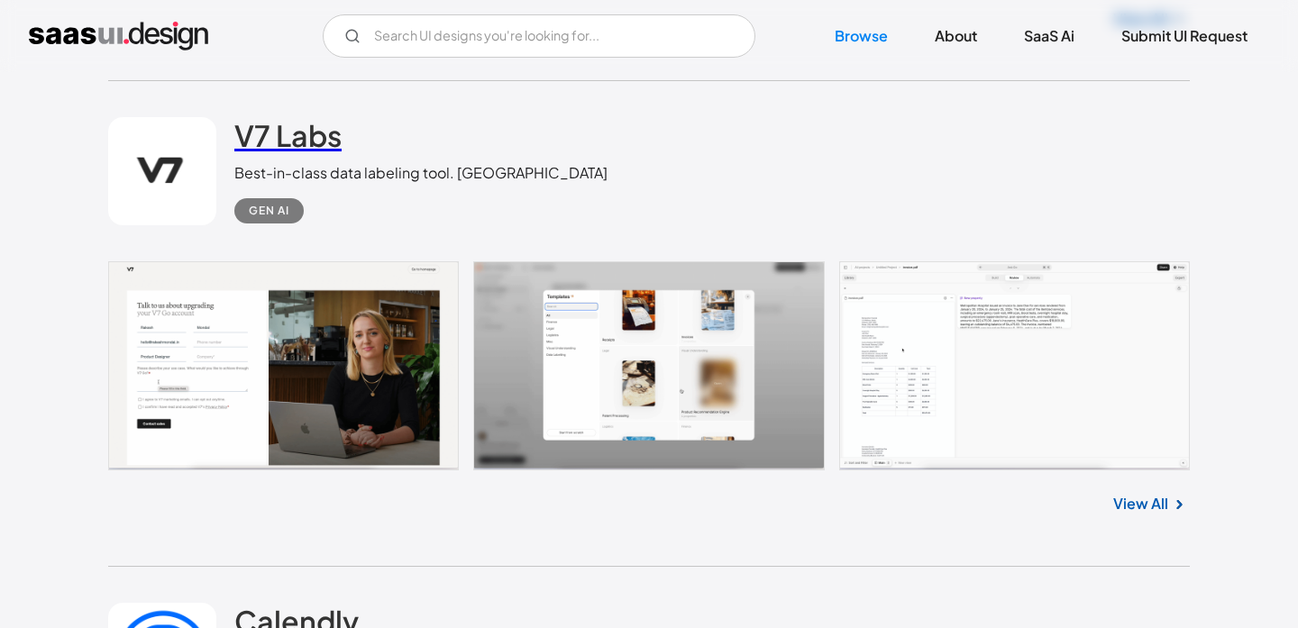
click at [316, 153] on h2 "V7 Labs" at bounding box center [287, 135] width 107 height 36
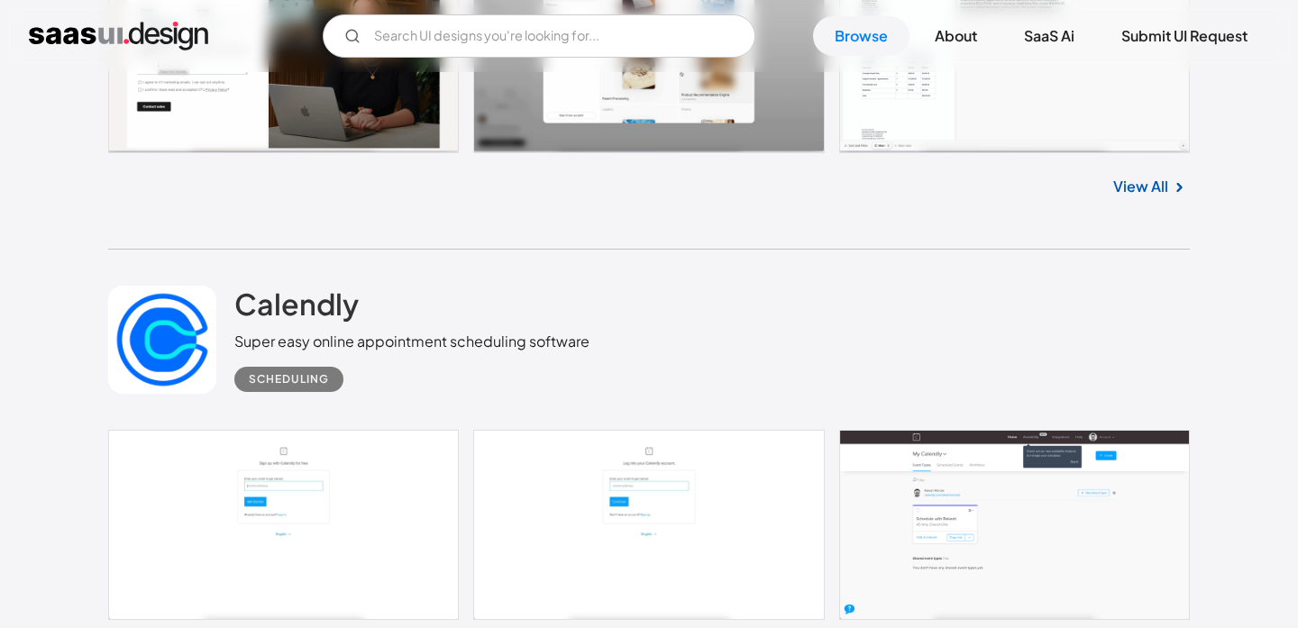
scroll to position [12817, 0]
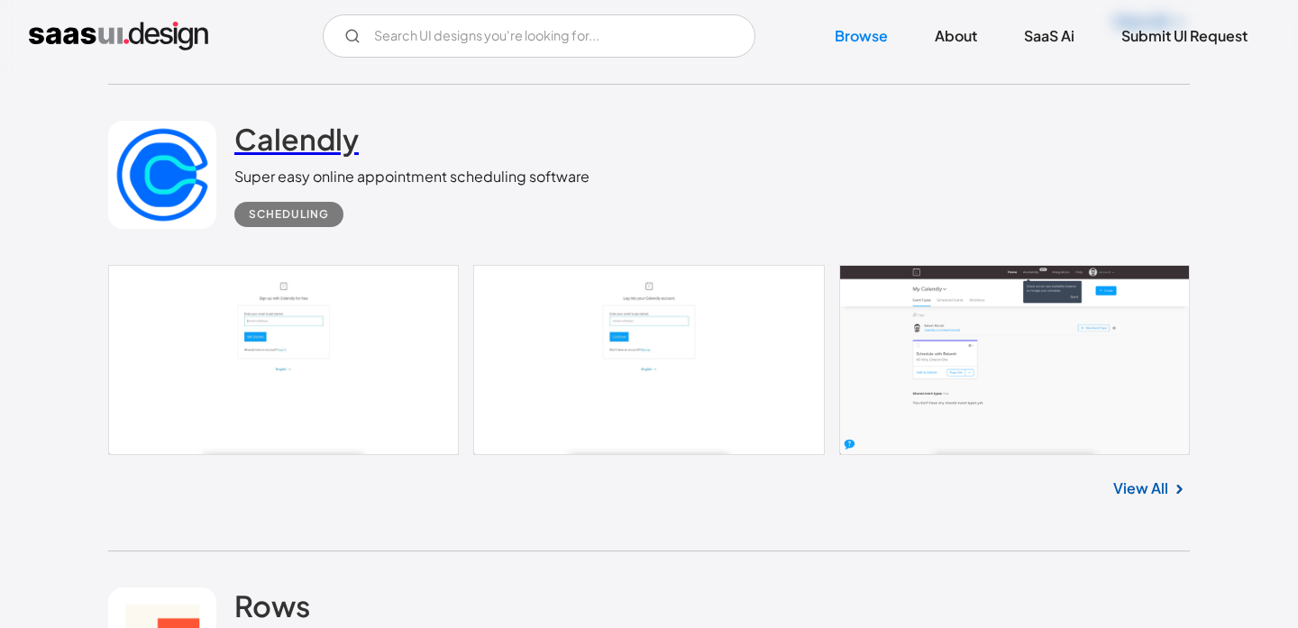
click at [316, 157] on h2 "Calendly" at bounding box center [296, 139] width 124 height 36
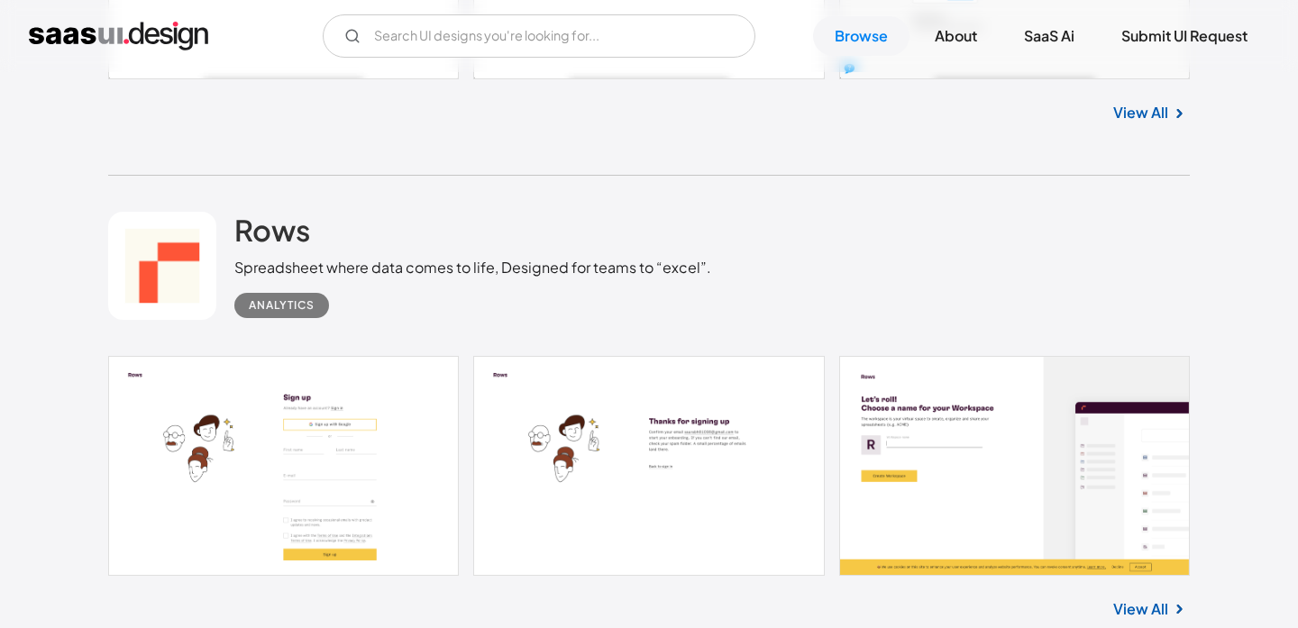
scroll to position [13285, 0]
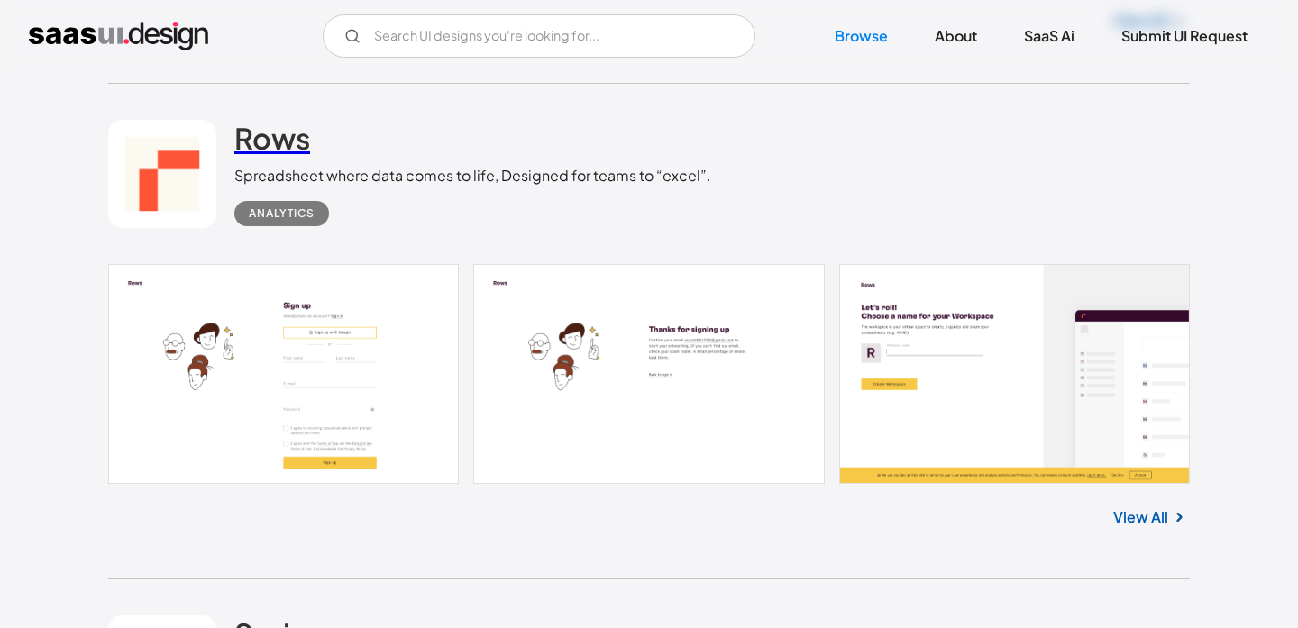
click at [290, 165] on link "Rows" at bounding box center [272, 142] width 76 height 45
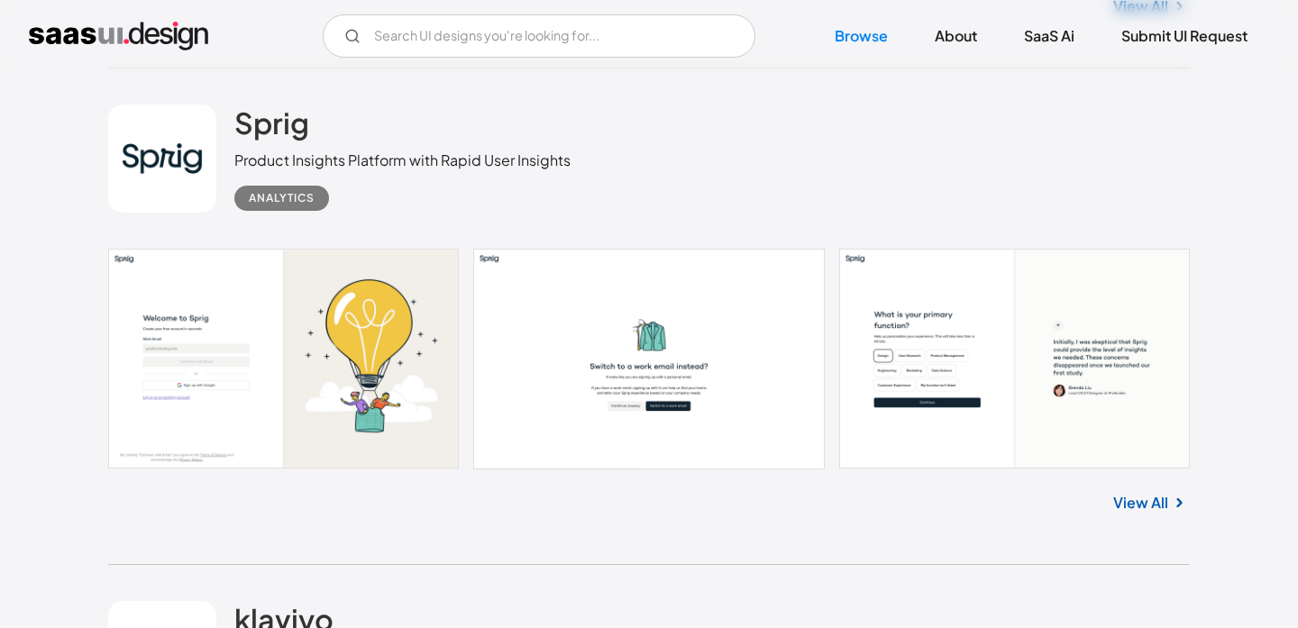
scroll to position [13805, 0]
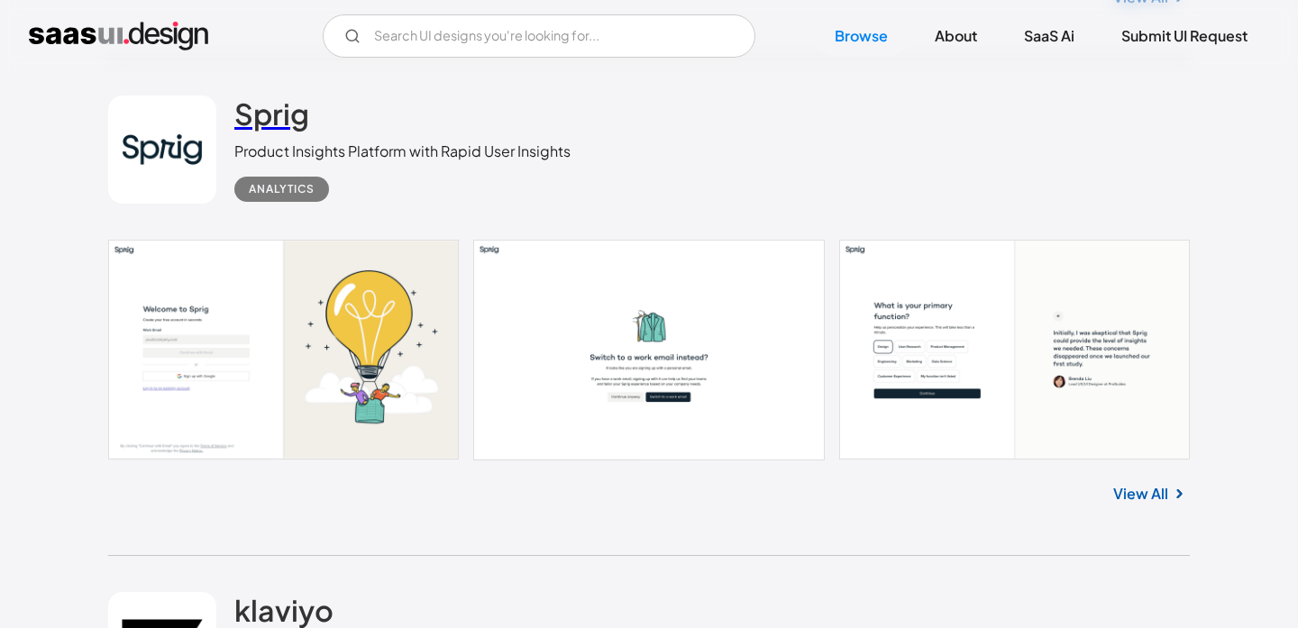
click at [256, 132] on h2 "Sprig" at bounding box center [271, 114] width 75 height 36
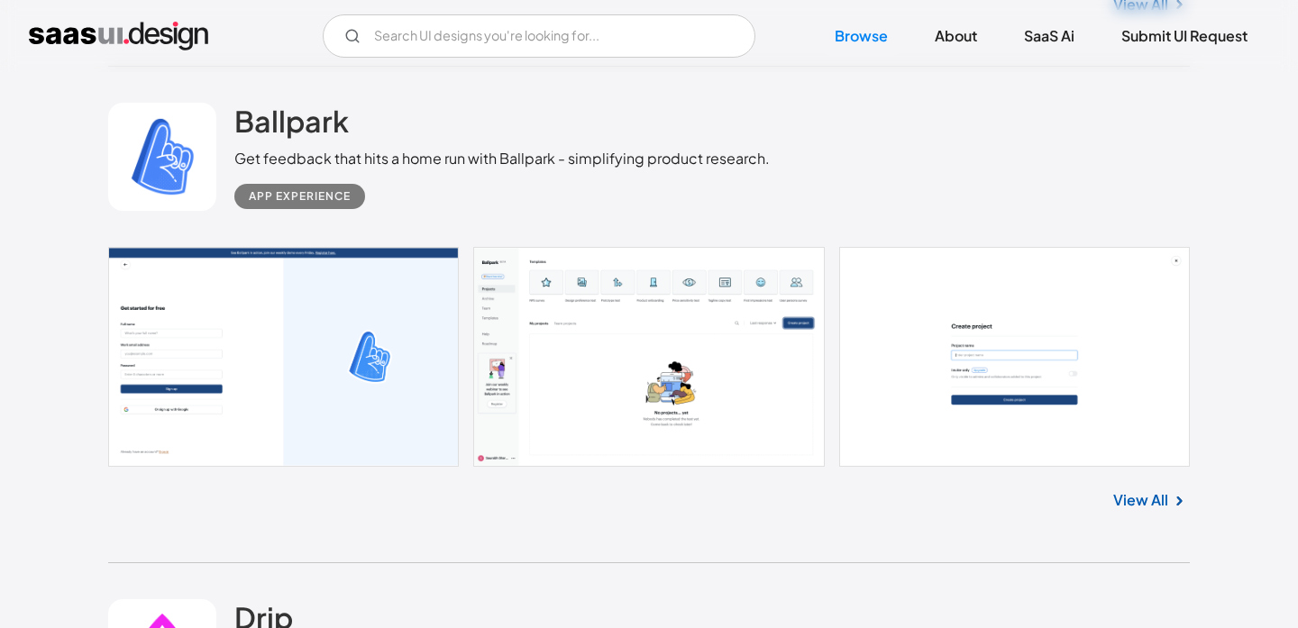
scroll to position [15790, 0]
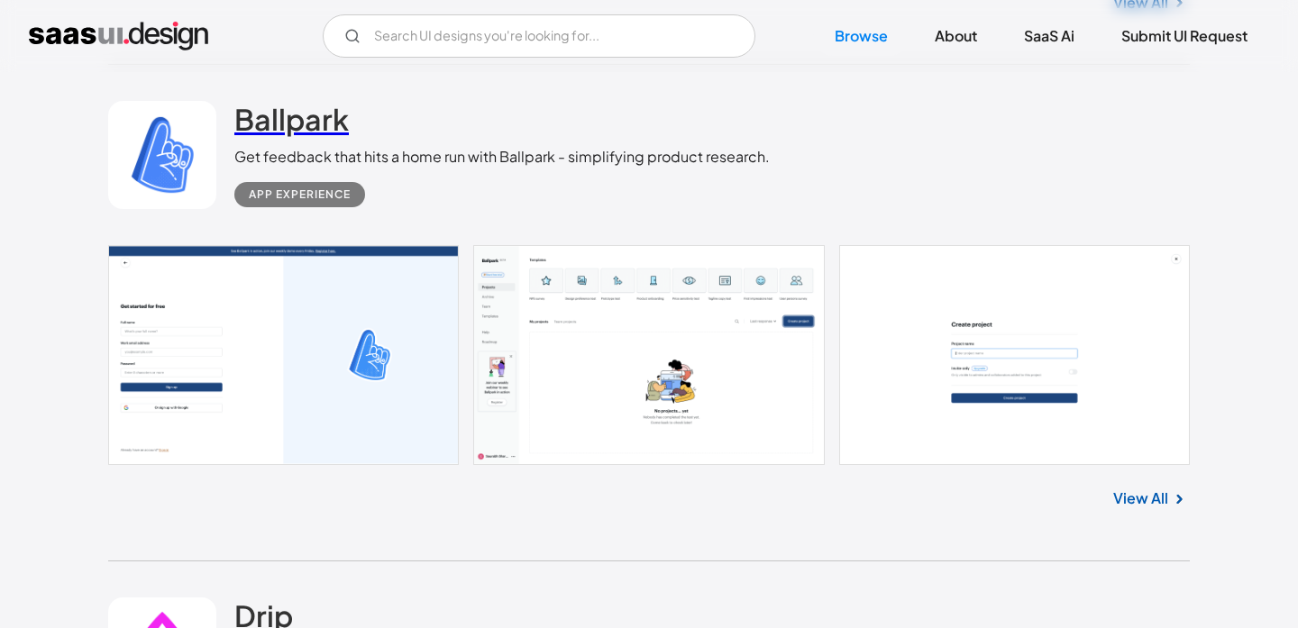
click at [302, 130] on h2 "Ballpark" at bounding box center [291, 119] width 115 height 36
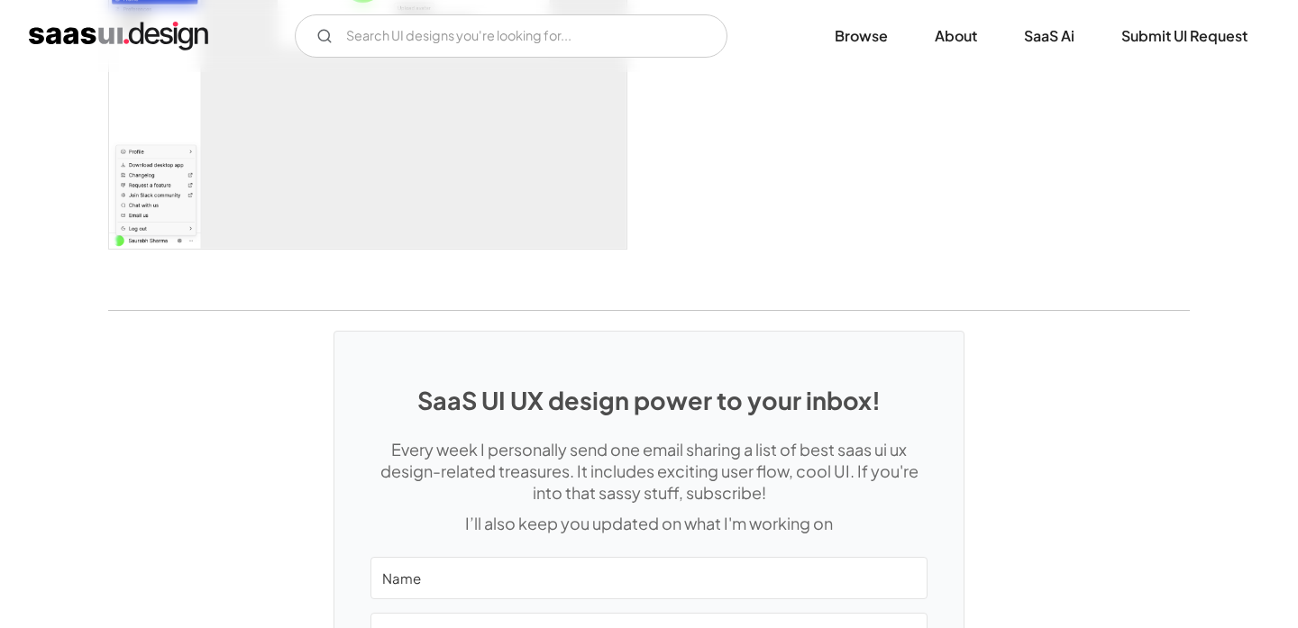
scroll to position [4329, 0]
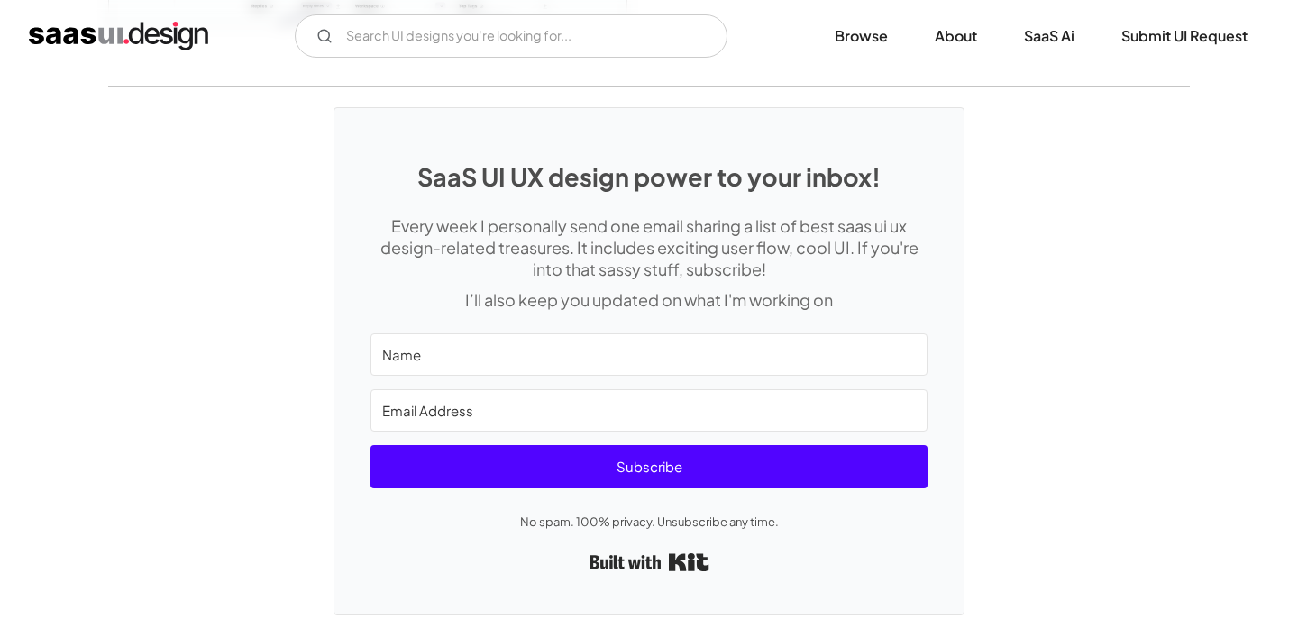
scroll to position [4728, 0]
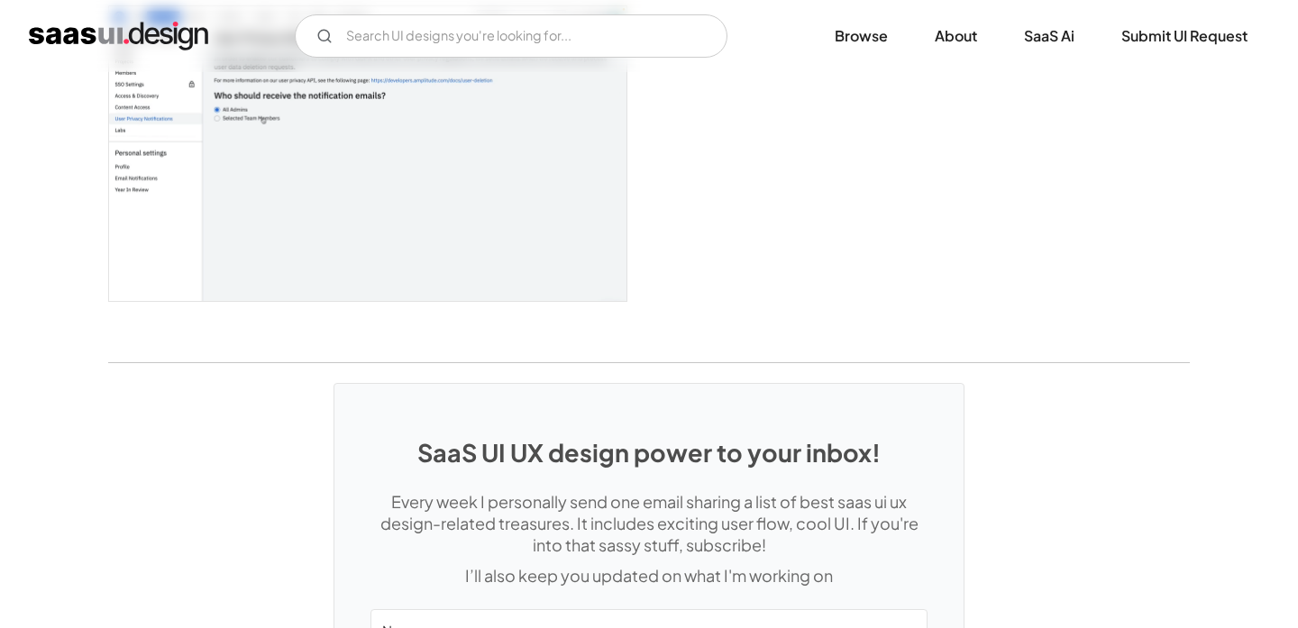
scroll to position [4508, 0]
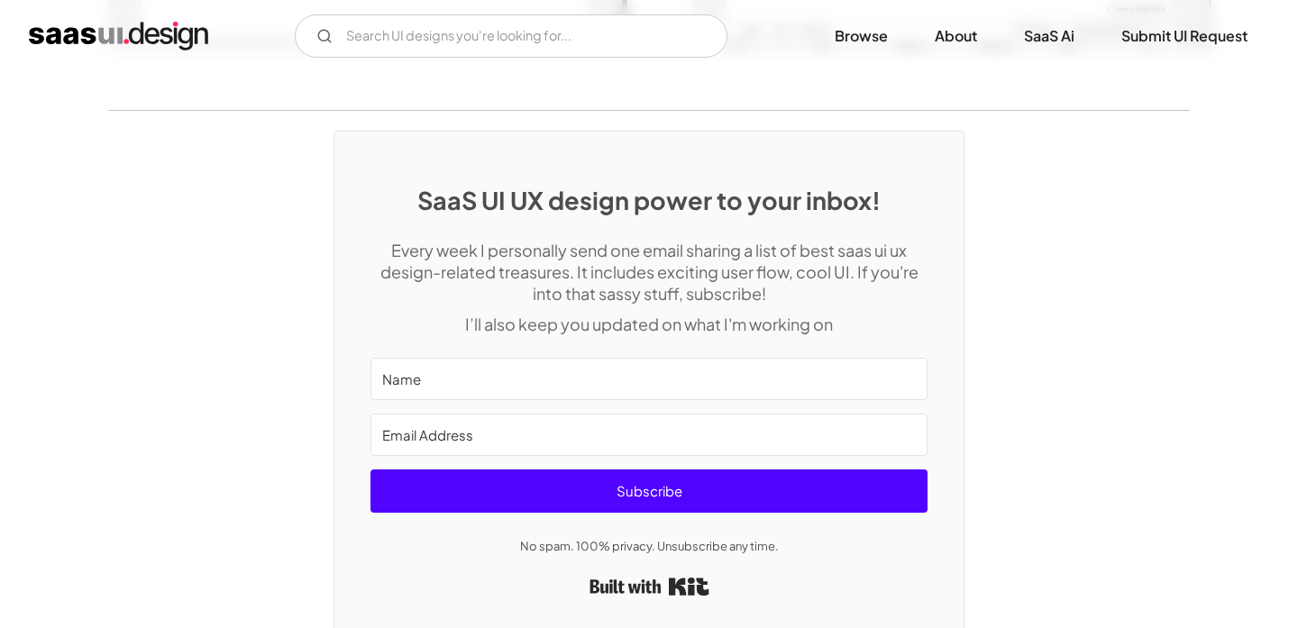
scroll to position [3675, 0]
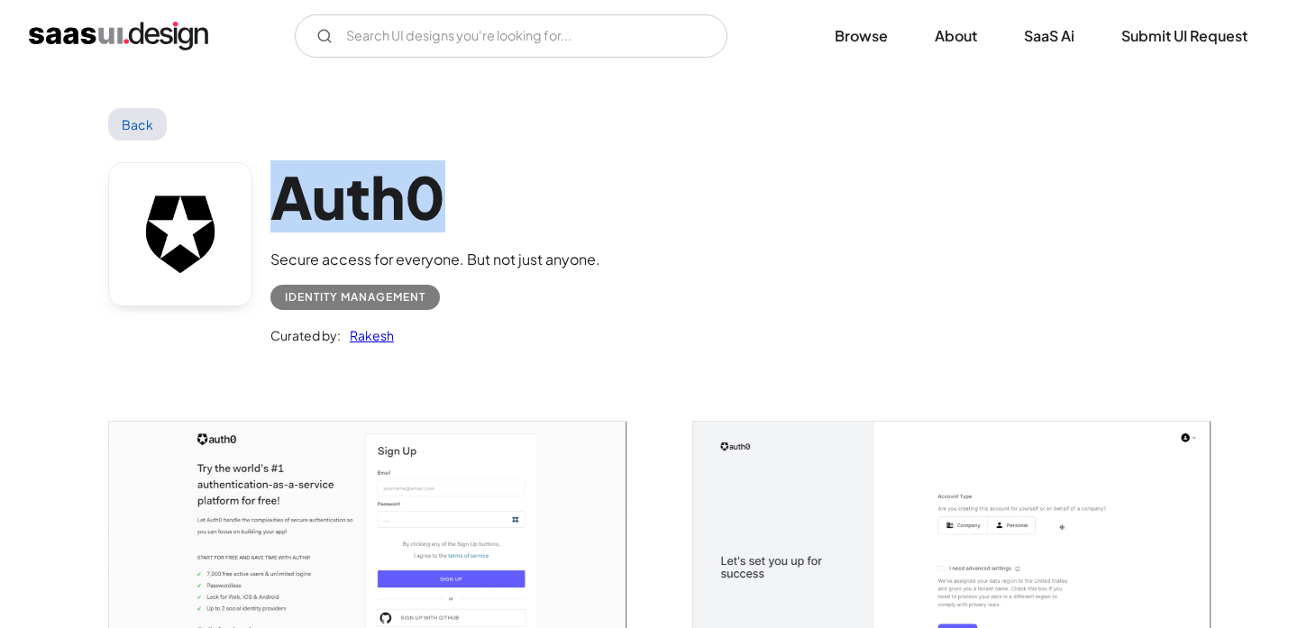
drag, startPoint x: 448, startPoint y: 213, endPoint x: 271, endPoint y: 195, distance: 177.7
click at [271, 195] on h1 "Auth0" at bounding box center [436, 196] width 330 height 69
copy h1 "Auth0"
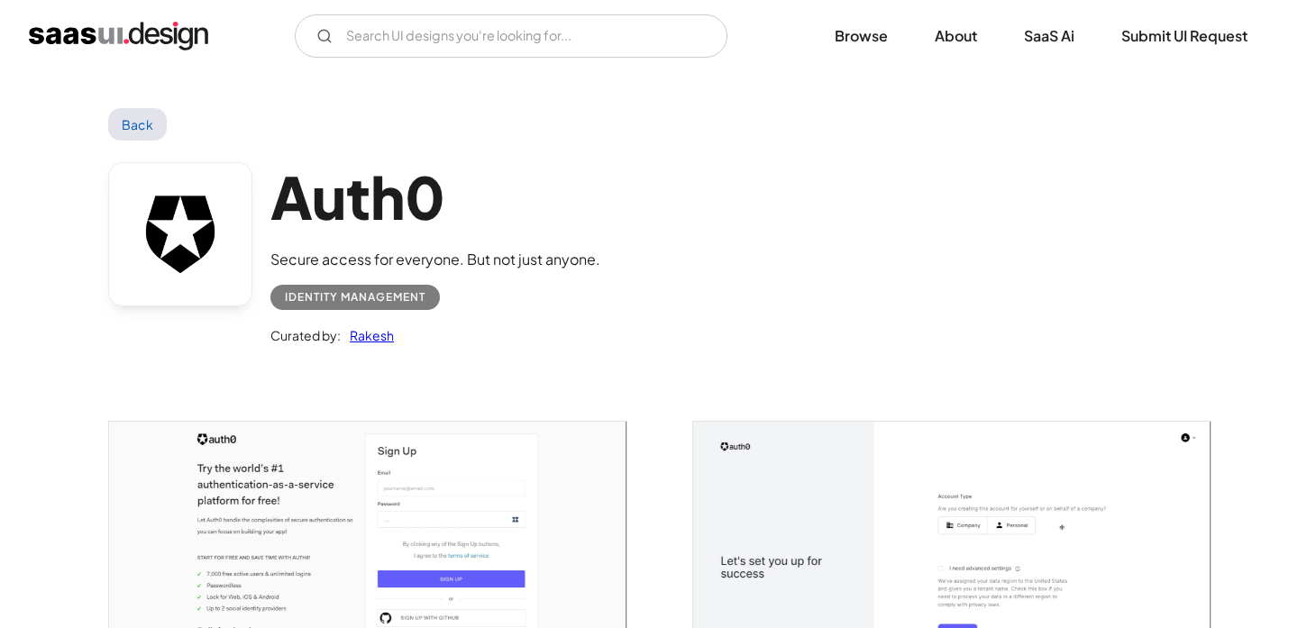
click at [328, 303] on div "Identity Management" at bounding box center [355, 298] width 141 height 22
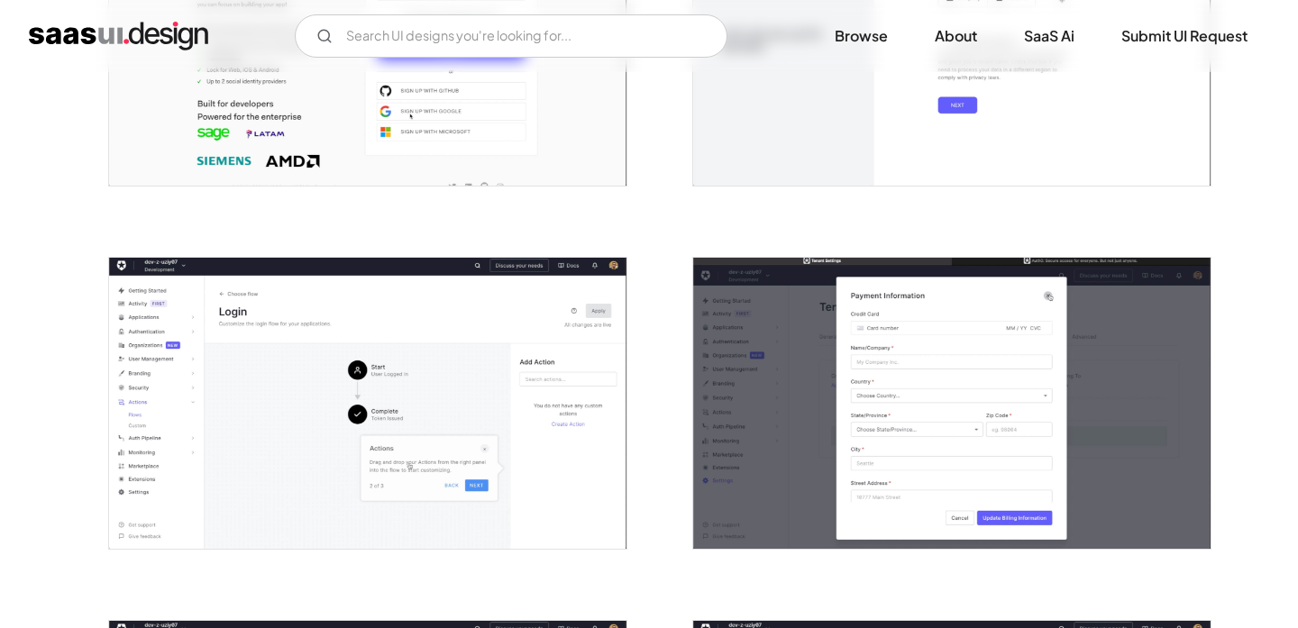
scroll to position [1091, 0]
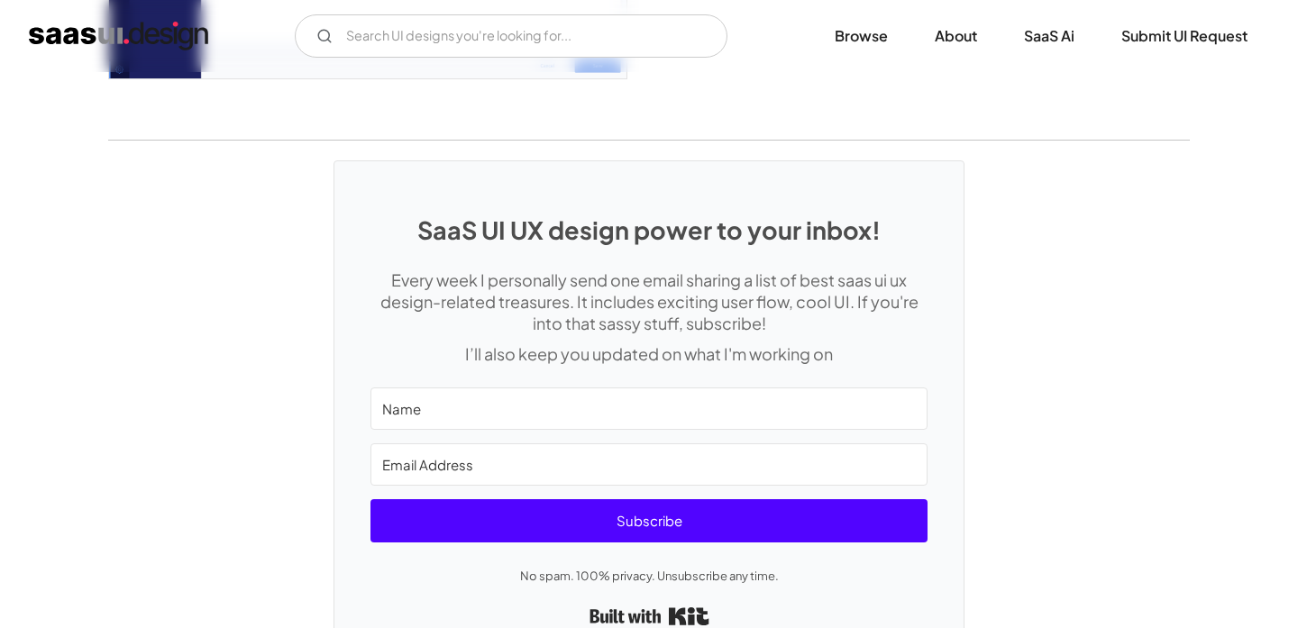
scroll to position [4646, 0]
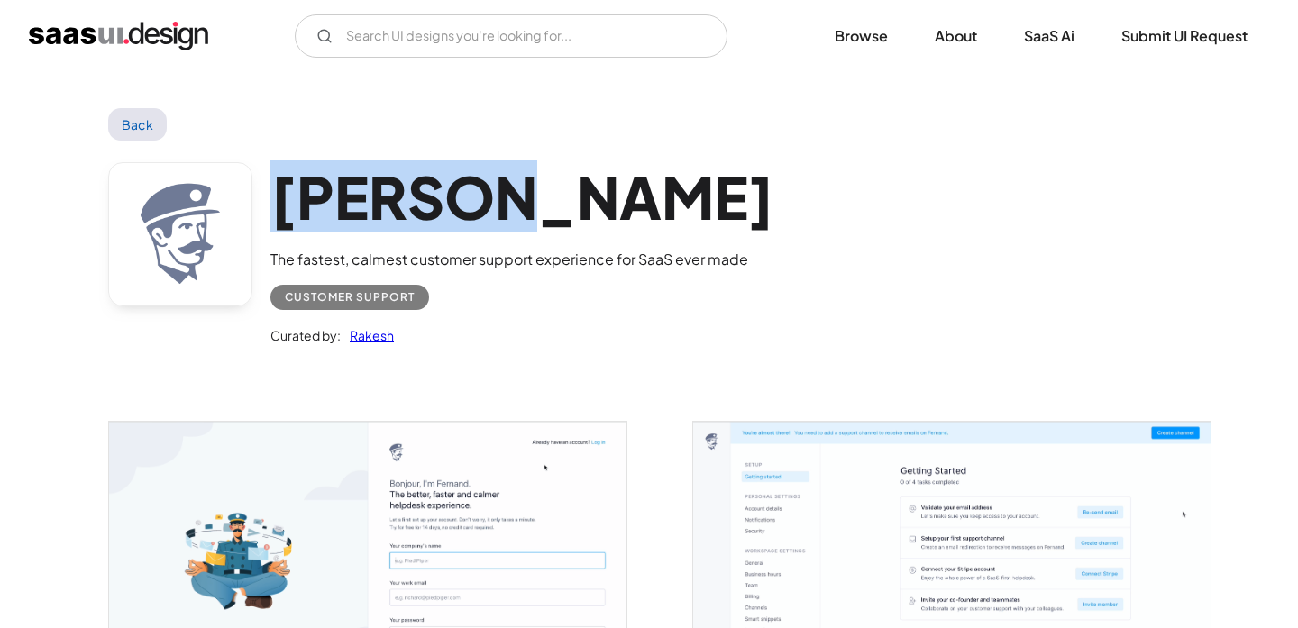
drag, startPoint x: 523, startPoint y: 200, endPoint x: 280, endPoint y: 190, distance: 243.7
click at [280, 190] on h1 "[PERSON_NAME]" at bounding box center [523, 196] width 504 height 69
copy h1 "[PERSON_NAME]"
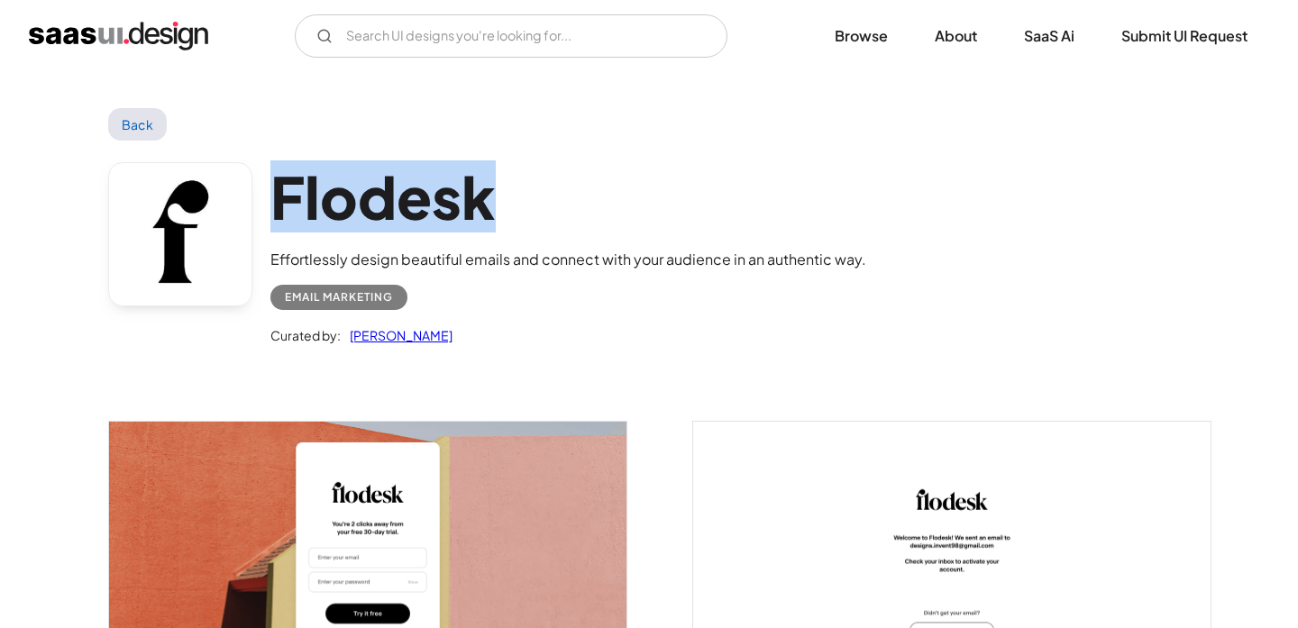
drag, startPoint x: 509, startPoint y: 211, endPoint x: 275, endPoint y: 197, distance: 234.9
click at [275, 197] on h1 "Flodesk" at bounding box center [569, 196] width 596 height 69
copy h1 "Flodesk"
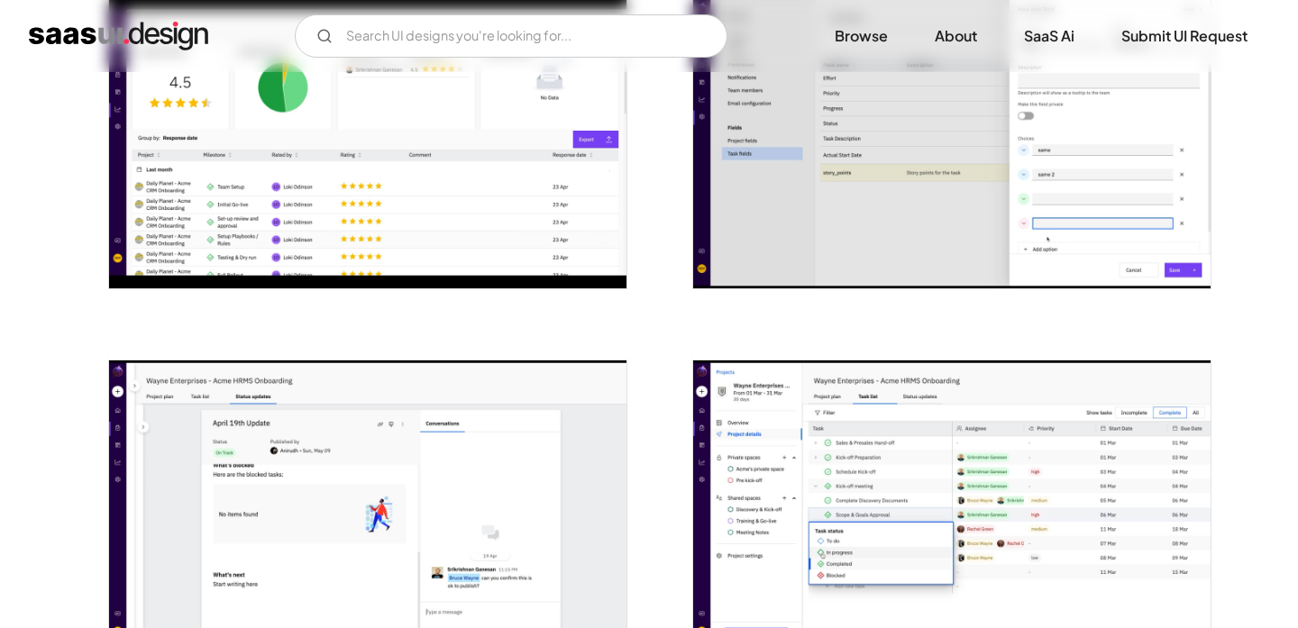
scroll to position [3089, 0]
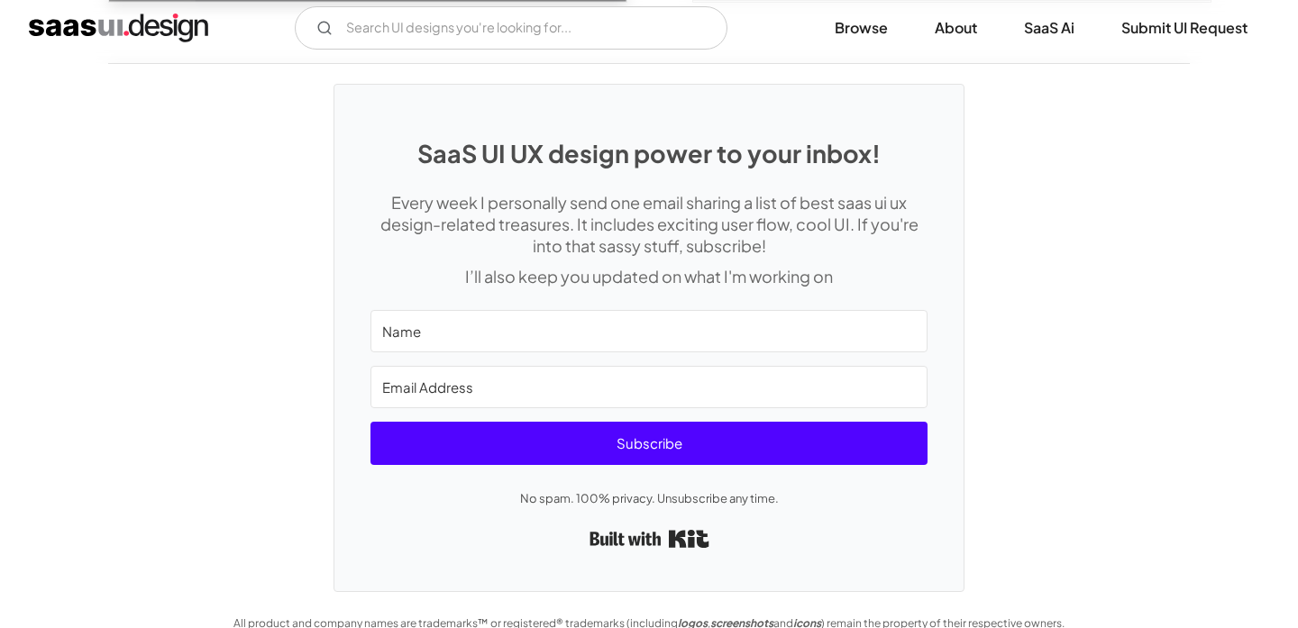
scroll to position [5123, 0]
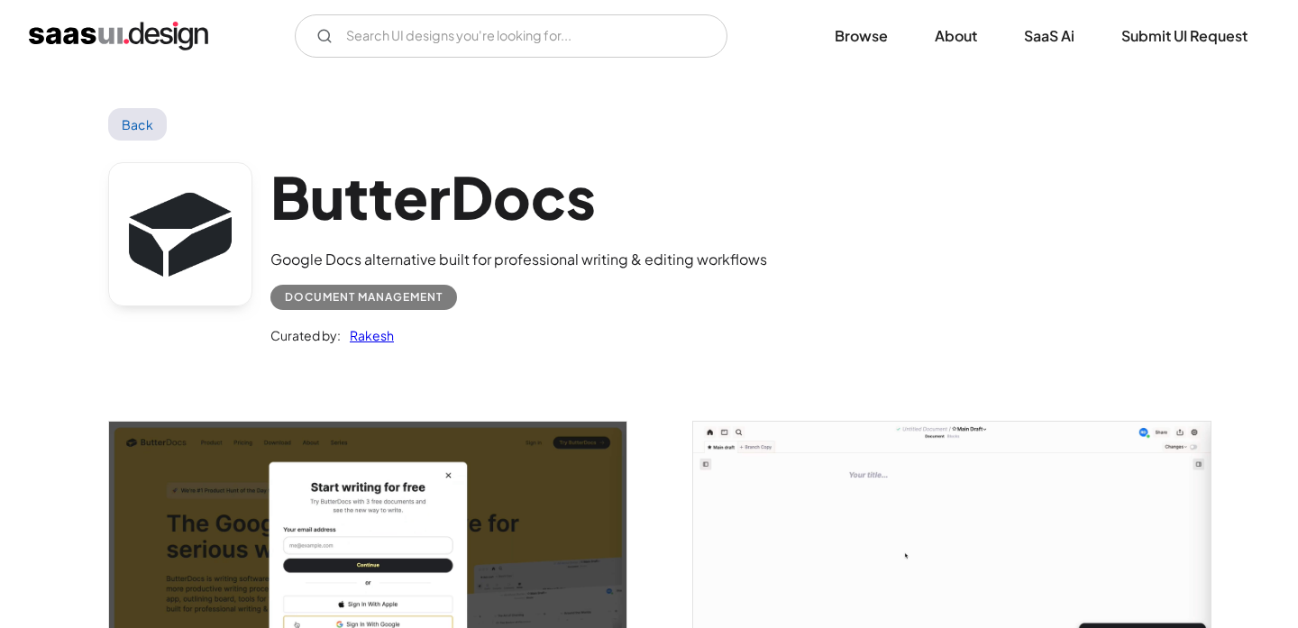
click at [399, 301] on div "Document Management" at bounding box center [364, 298] width 158 height 22
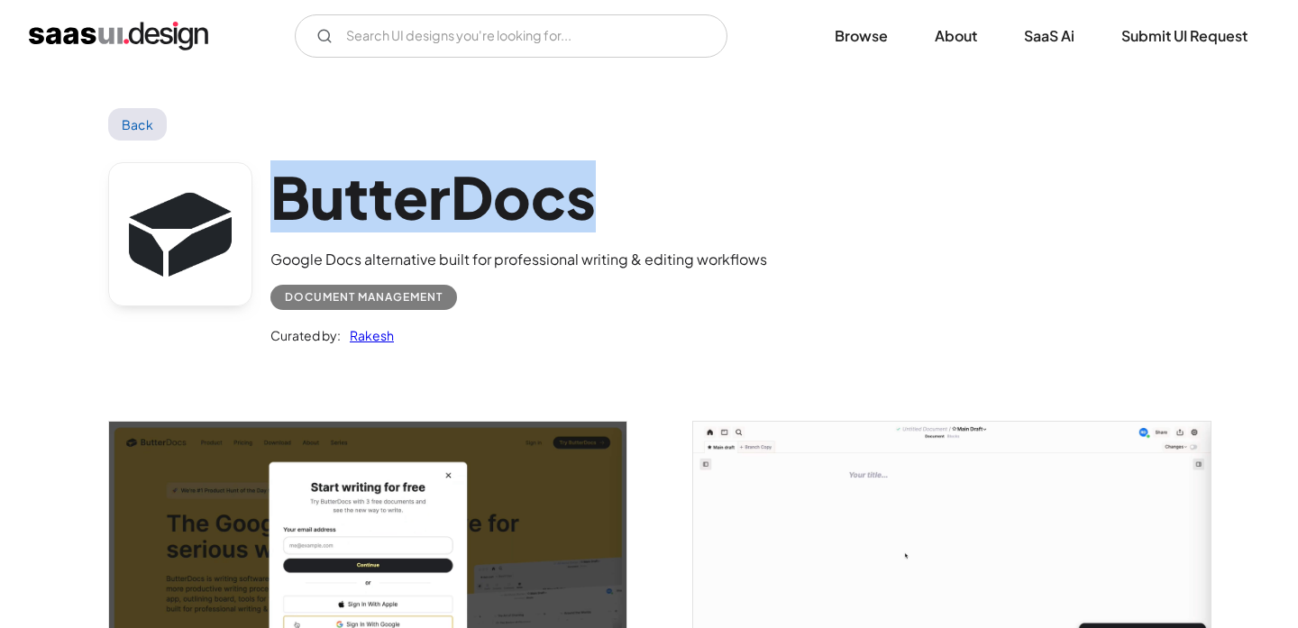
drag, startPoint x: 271, startPoint y: 198, endPoint x: 623, endPoint y: 219, distance: 352.3
click at [623, 219] on h1 "ButterDocs" at bounding box center [519, 196] width 497 height 69
copy h1 "ButterDocs"
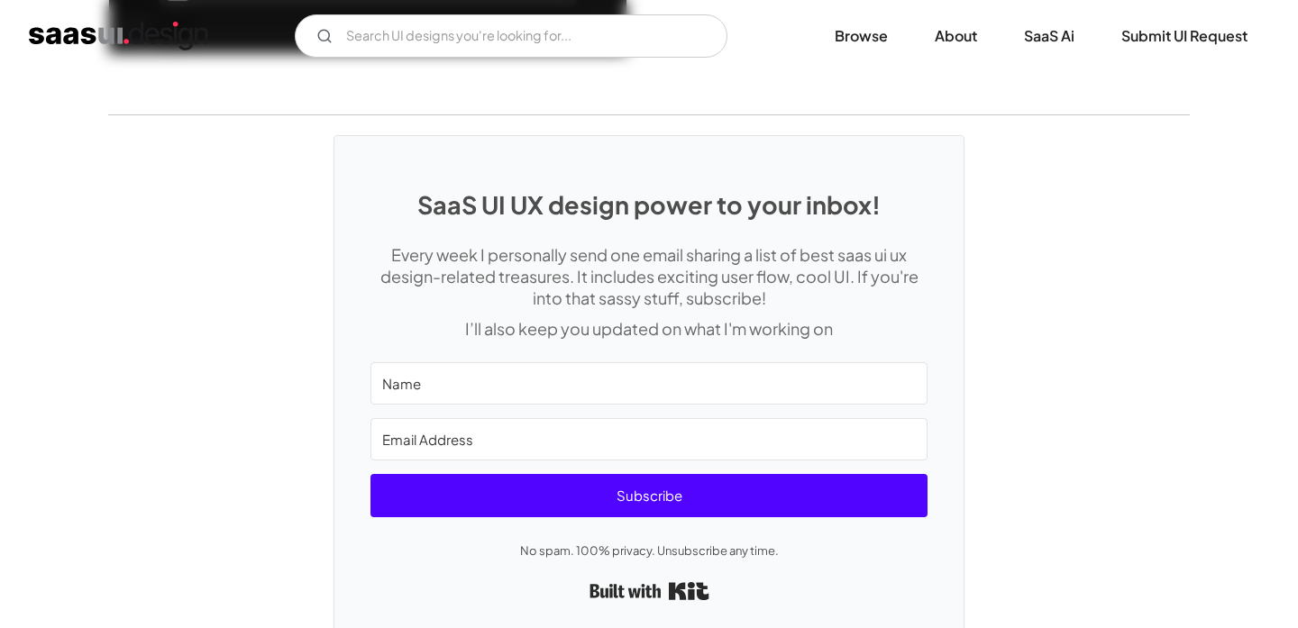
scroll to position [3933, 0]
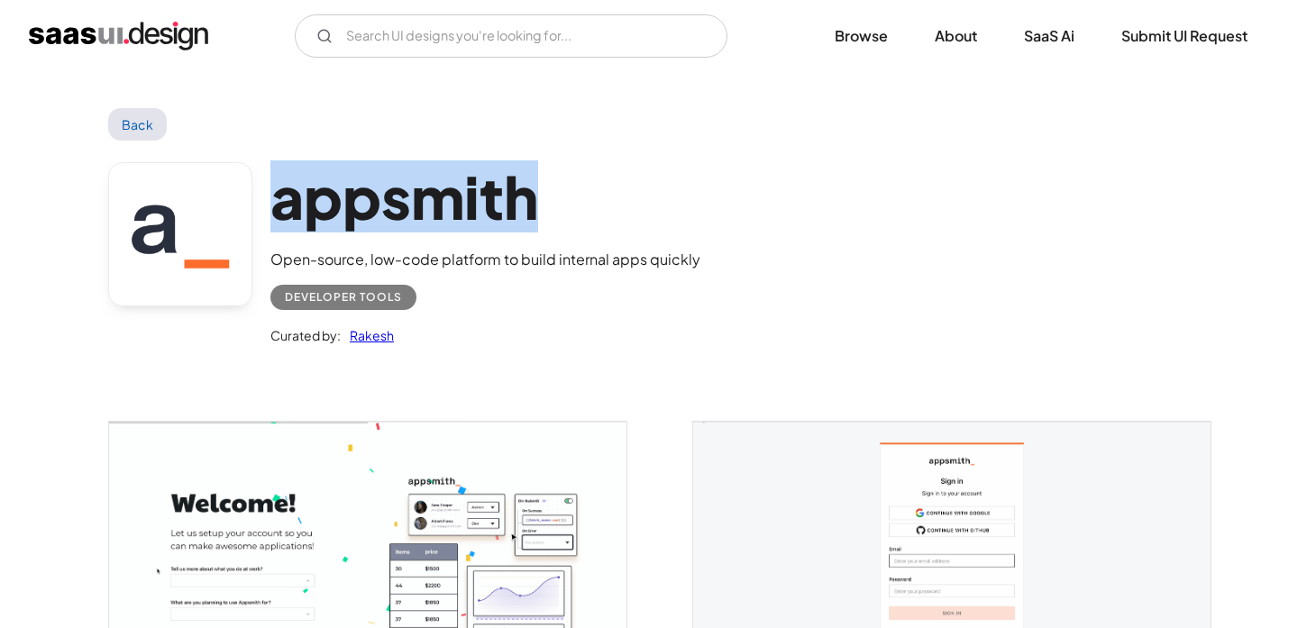
drag, startPoint x: 280, startPoint y: 192, endPoint x: 548, endPoint y: 206, distance: 269.0
click at [548, 206] on h1 "appsmith" at bounding box center [486, 196] width 430 height 69
copy h1 "appsmith"
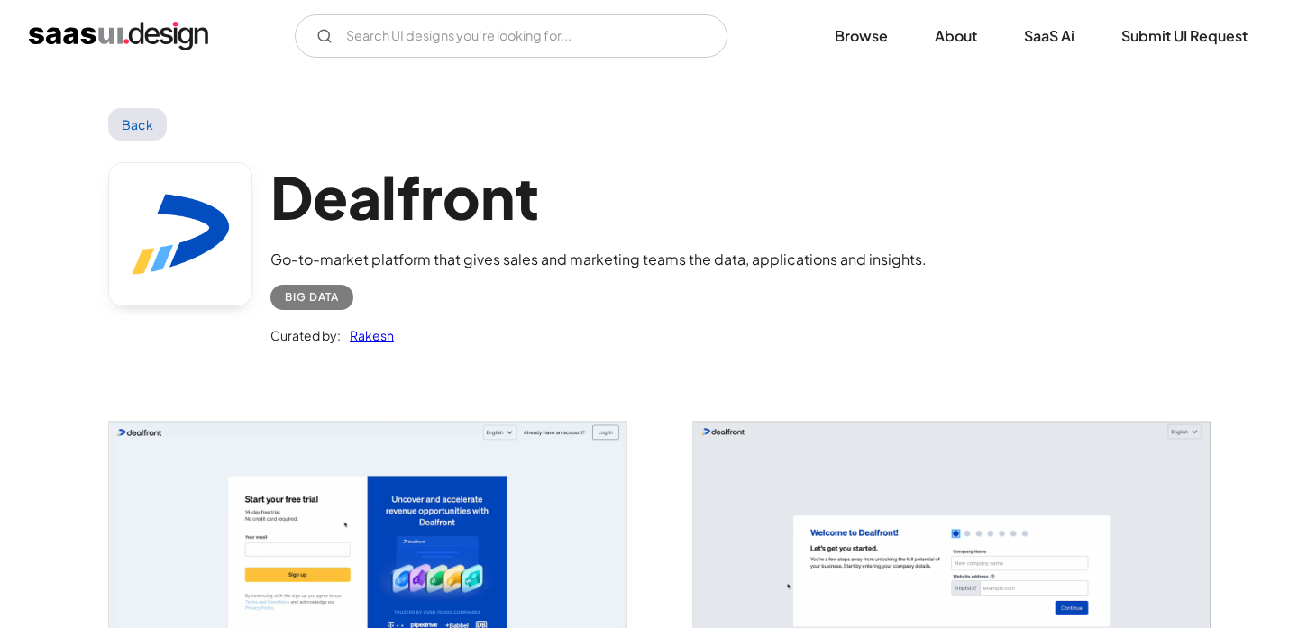
click at [959, 208] on div "Dealfront Go-to-market platform that gives sales and marketing teams the data, …" at bounding box center [649, 258] width 1082 height 235
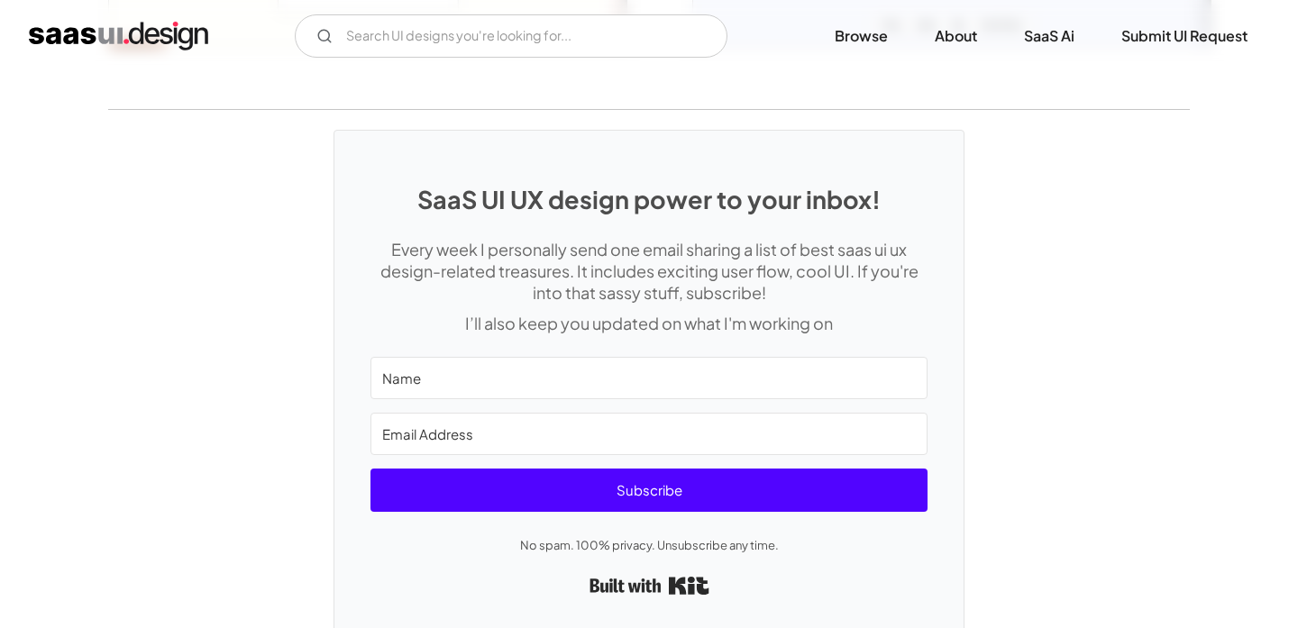
scroll to position [2508, 0]
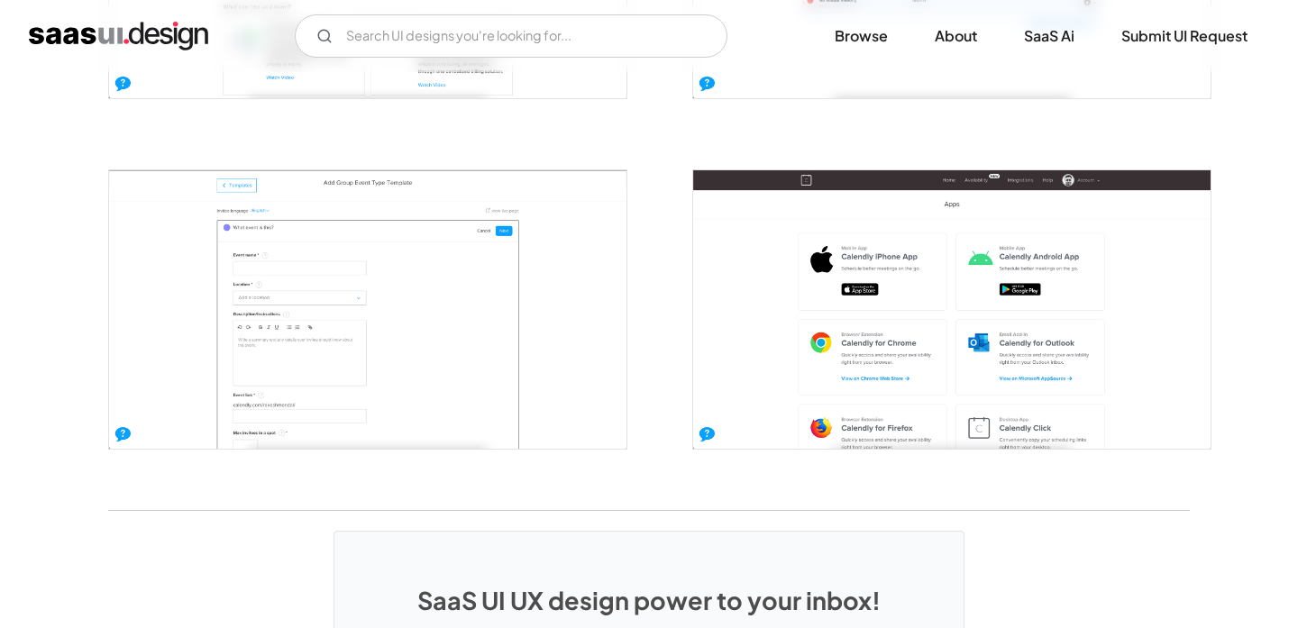
scroll to position [4234, 0]
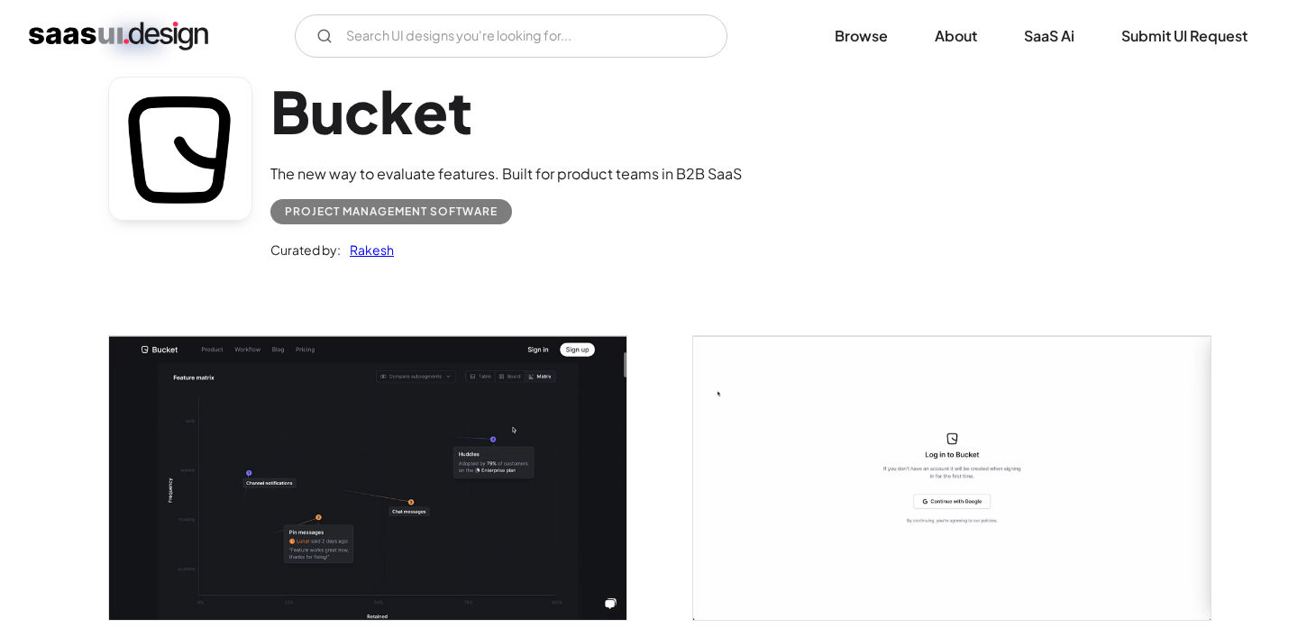
scroll to position [89, 0]
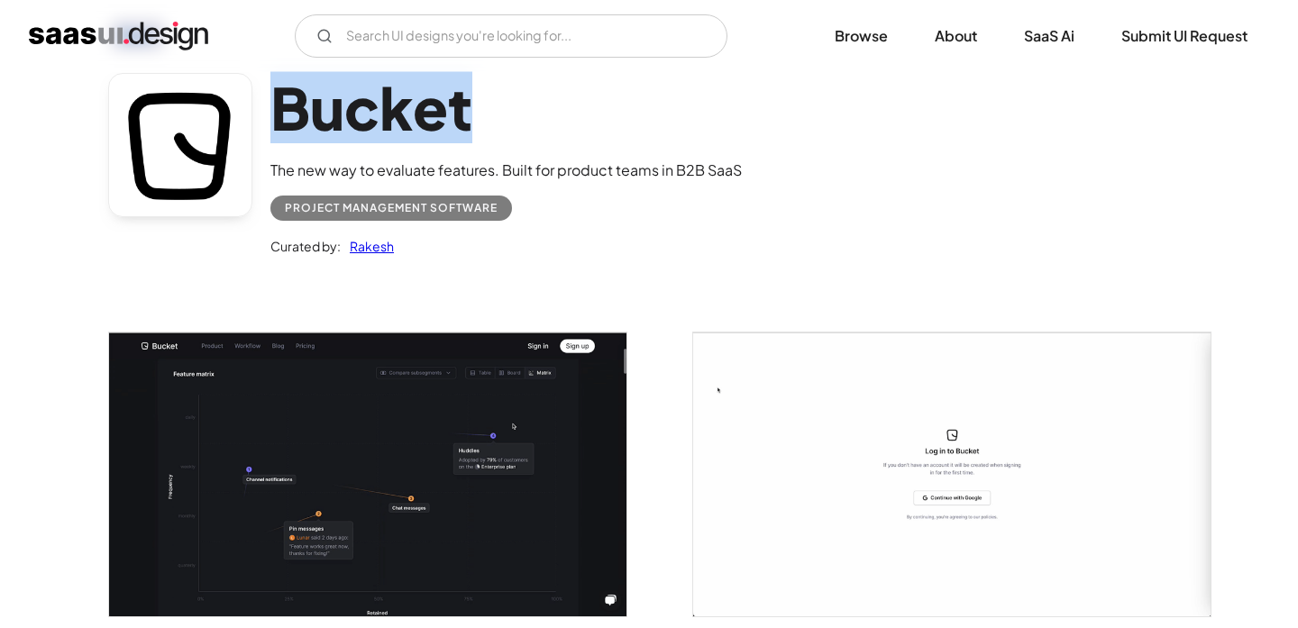
drag, startPoint x: 488, startPoint y: 106, endPoint x: 265, endPoint y: 112, distance: 222.8
click at [265, 112] on div "Bucket The new way to evaluate features. Built for product teams in B2B SaaS Pr…" at bounding box center [649, 168] width 1082 height 235
copy h1 "Bucket"
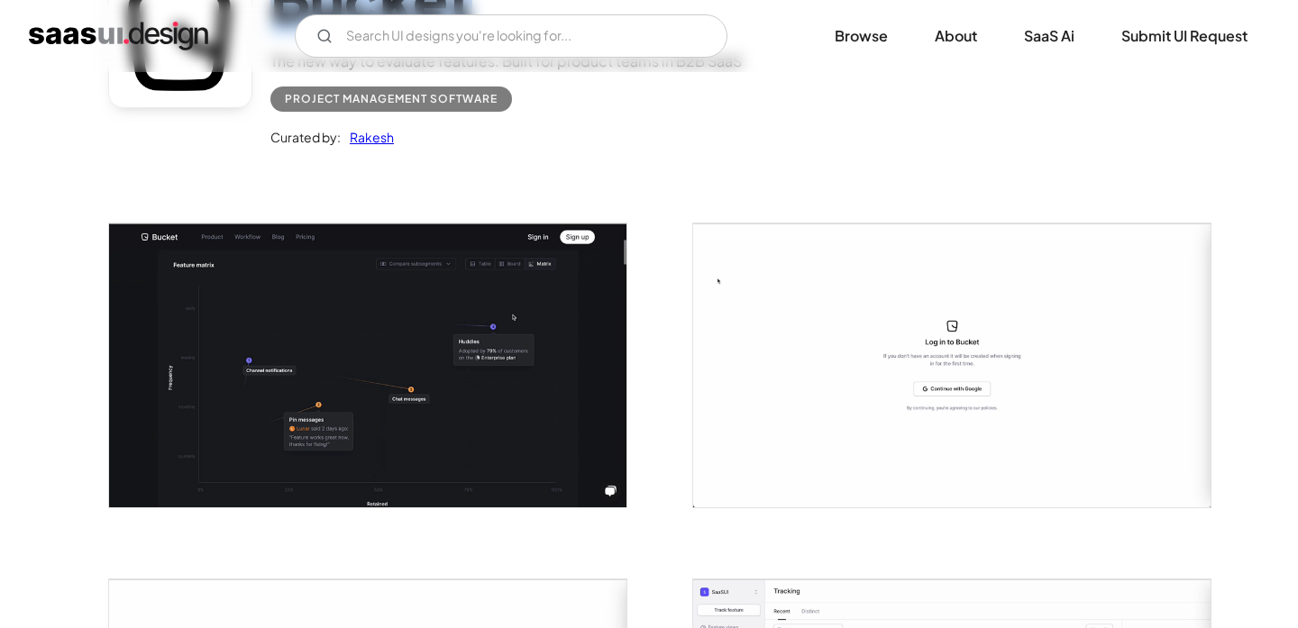
scroll to position [0, 0]
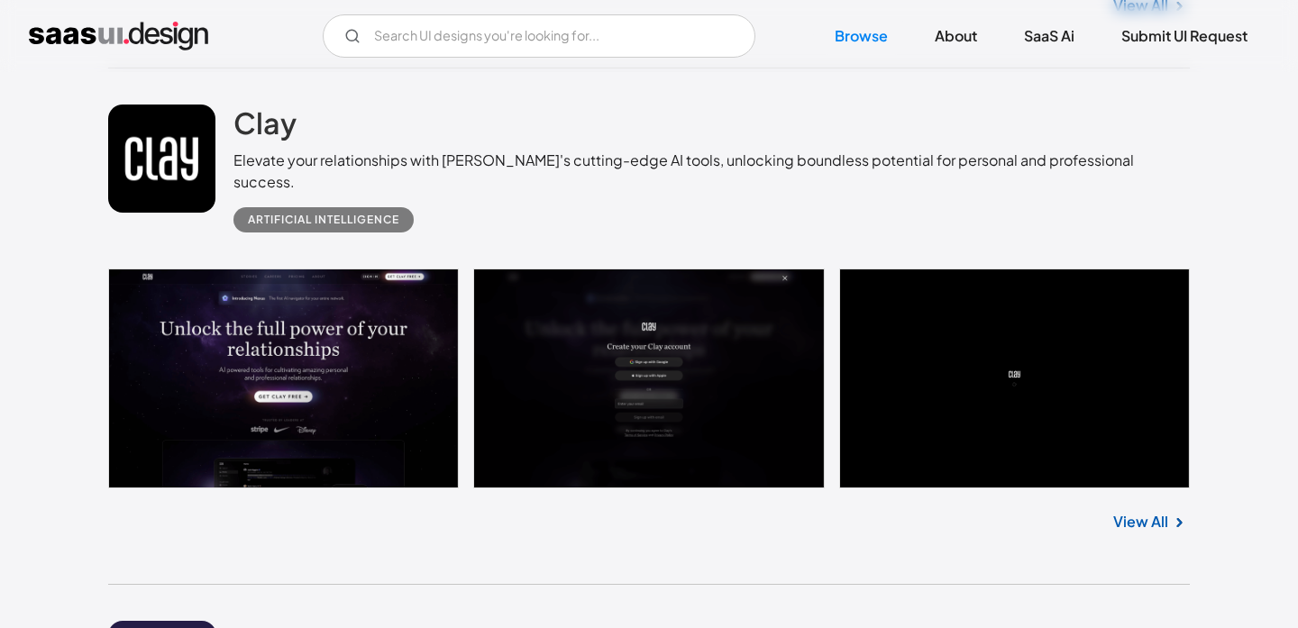
scroll to position [18675, 0]
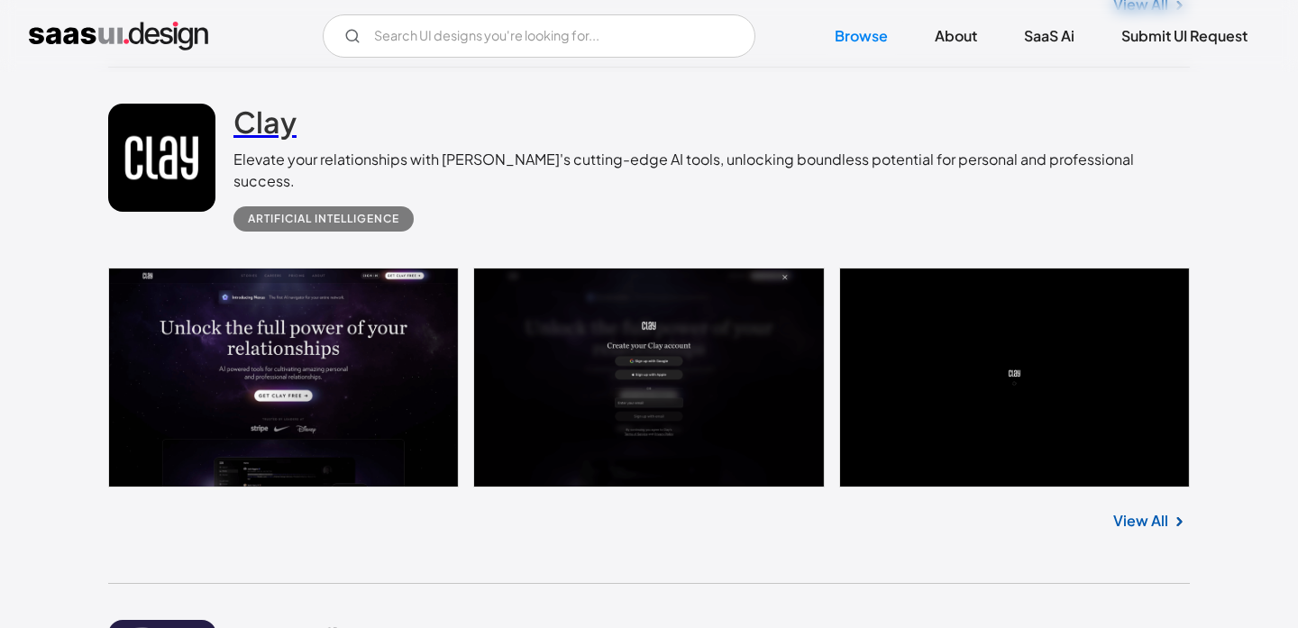
click at [275, 137] on h2 "Clay" at bounding box center [265, 122] width 63 height 36
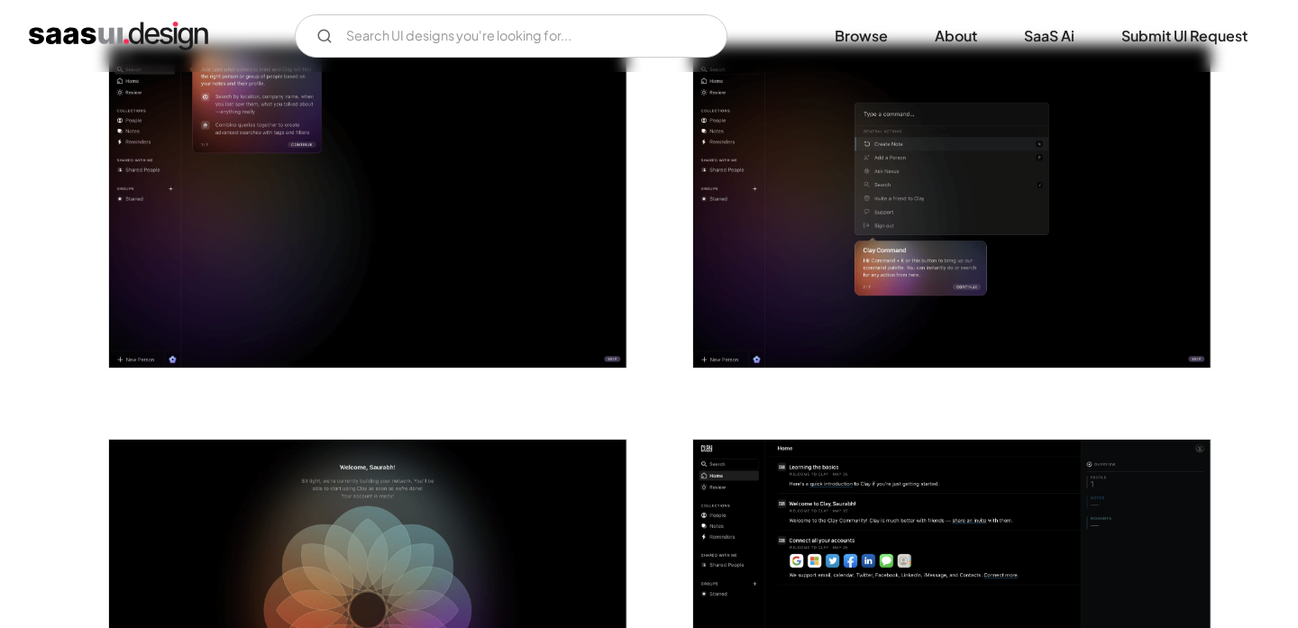
scroll to position [2033, 0]
